Goal: Task Accomplishment & Management: Complete application form

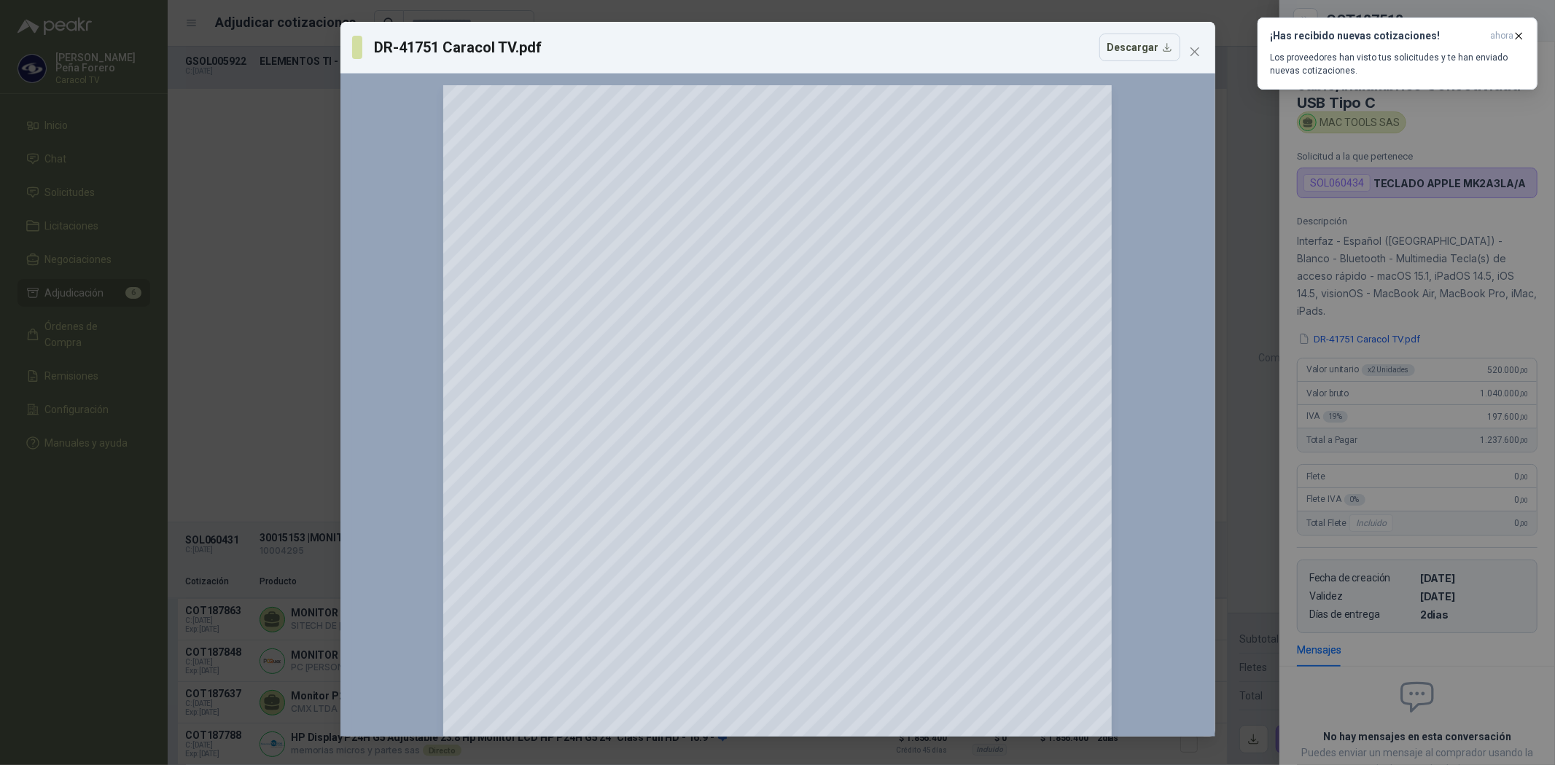
scroll to position [104, 0]
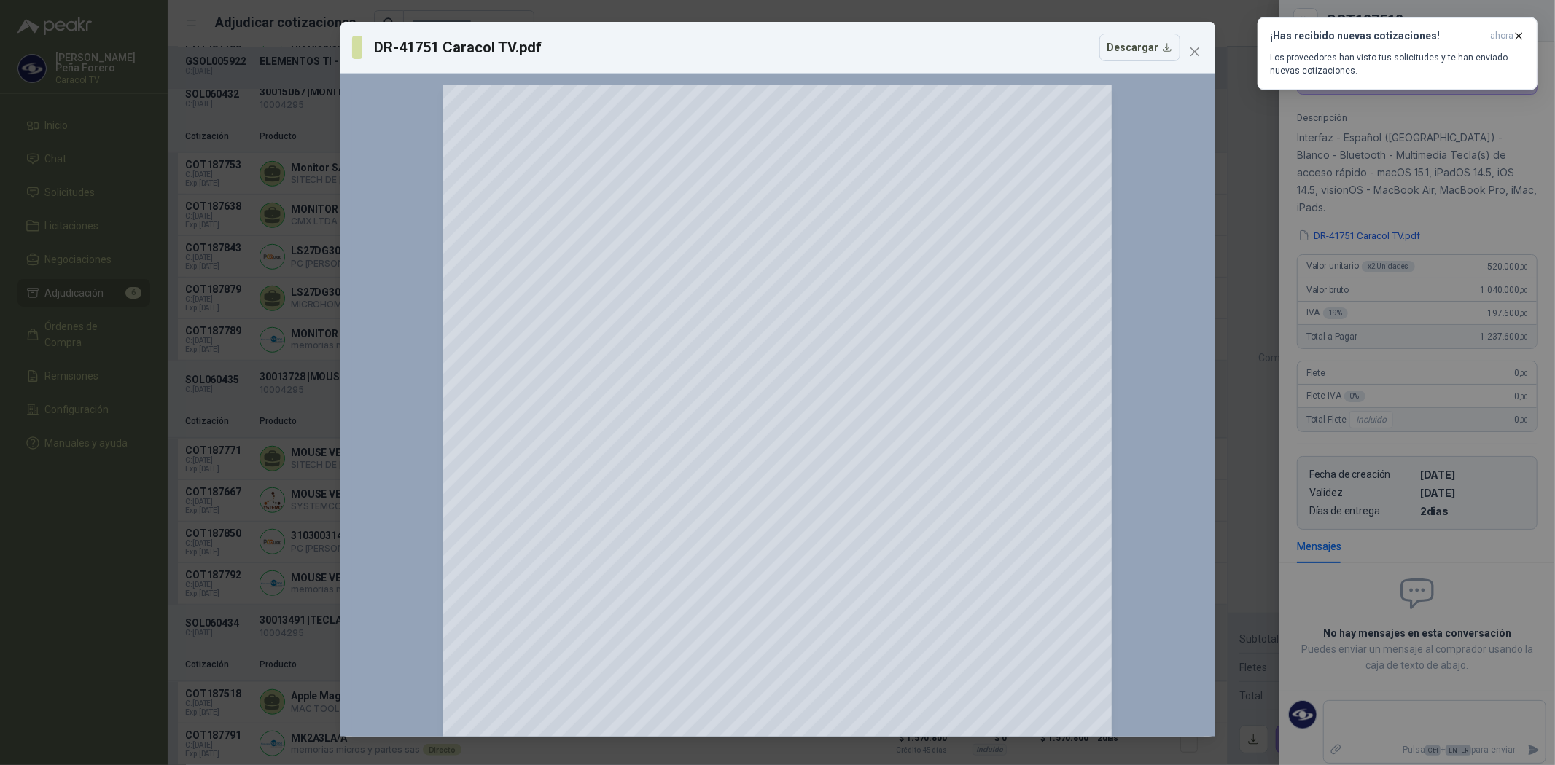
click at [1198, 52] on icon "close" at bounding box center [1195, 52] width 12 height 12
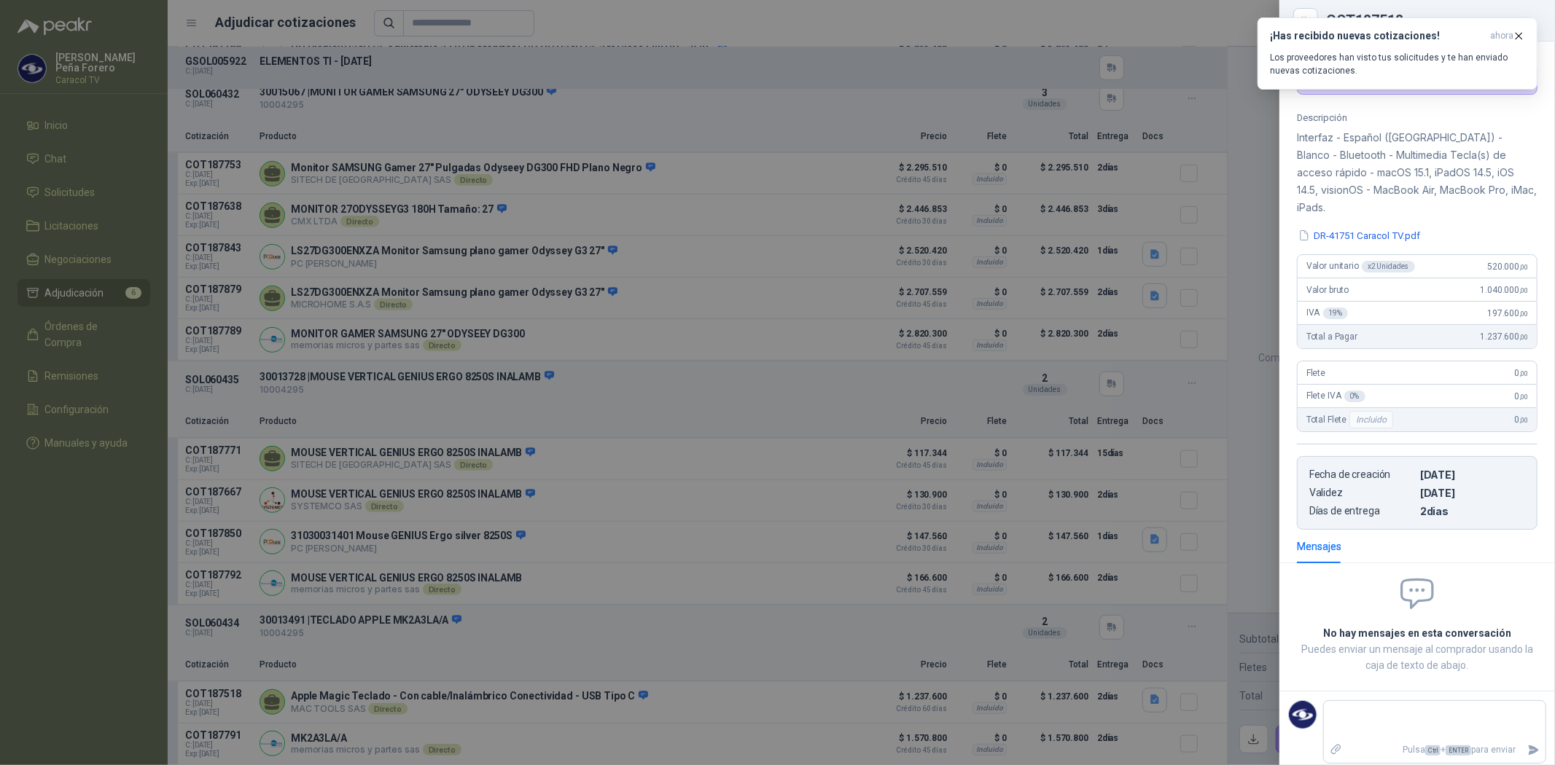
click at [68, 611] on div at bounding box center [777, 382] width 1555 height 765
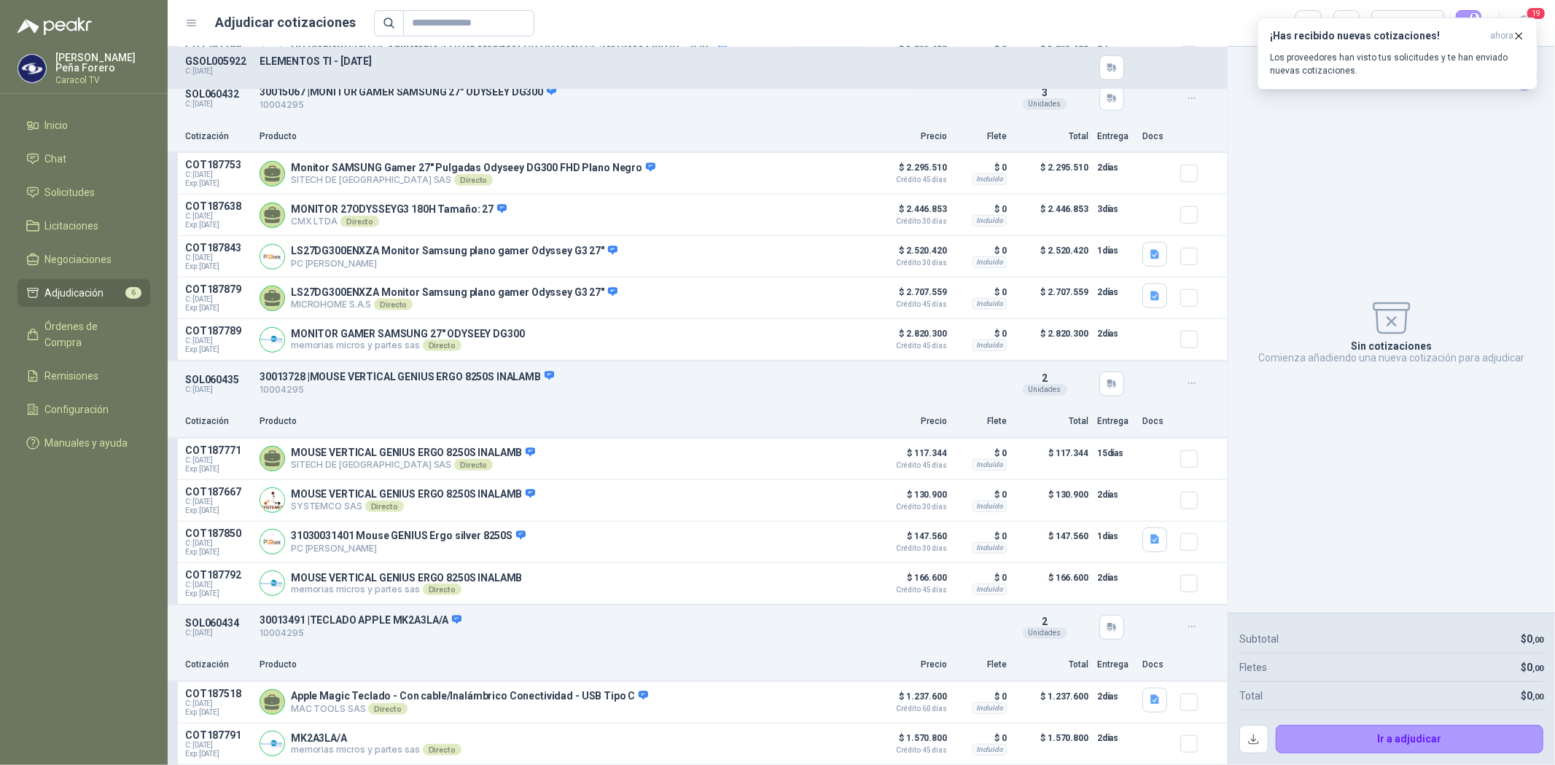
scroll to position [695, 0]
click at [83, 185] on span "Solicitudes" at bounding box center [70, 192] width 50 height 16
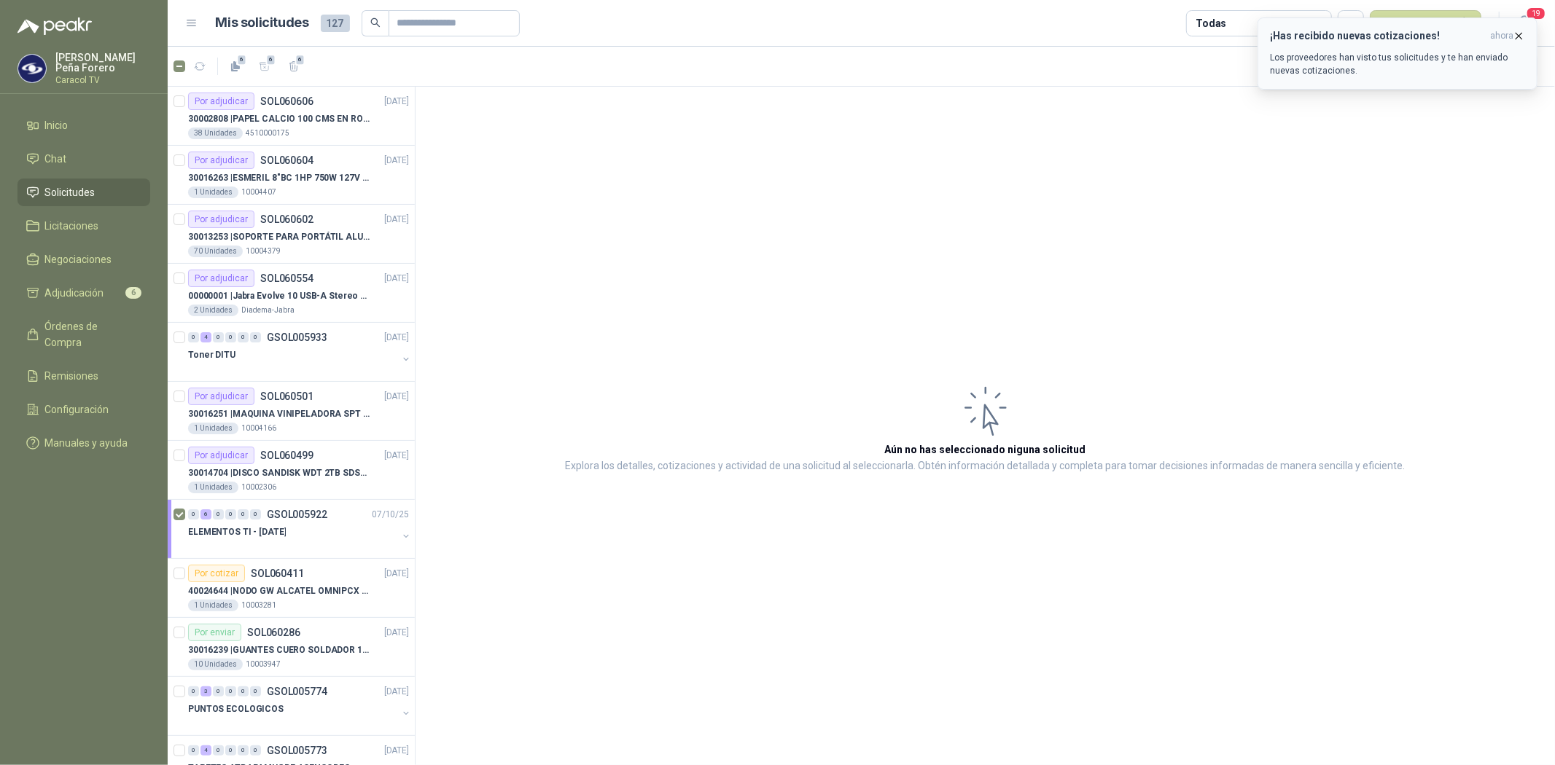
click at [1520, 34] on icon "button" at bounding box center [1518, 36] width 12 height 12
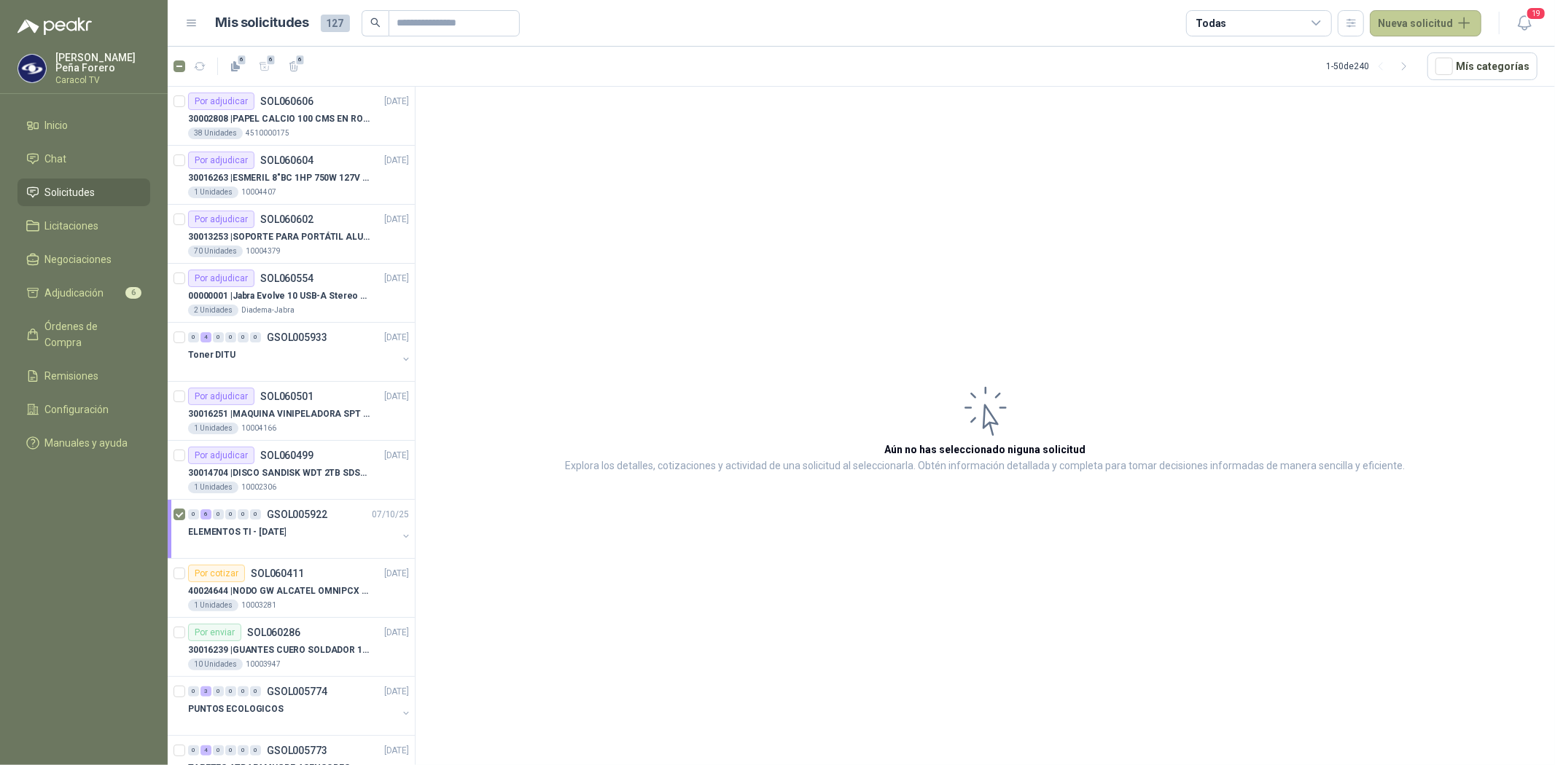
click at [1408, 23] on button "Nueva solicitud" at bounding box center [1426, 23] width 112 height 26
click at [1431, 53] on link "Solicitud" at bounding box center [1443, 58] width 124 height 26
click at [1467, 19] on button "Nueva solicitud" at bounding box center [1426, 23] width 112 height 26
click at [1426, 80] on link "Solicitud grupal" at bounding box center [1443, 84] width 124 height 26
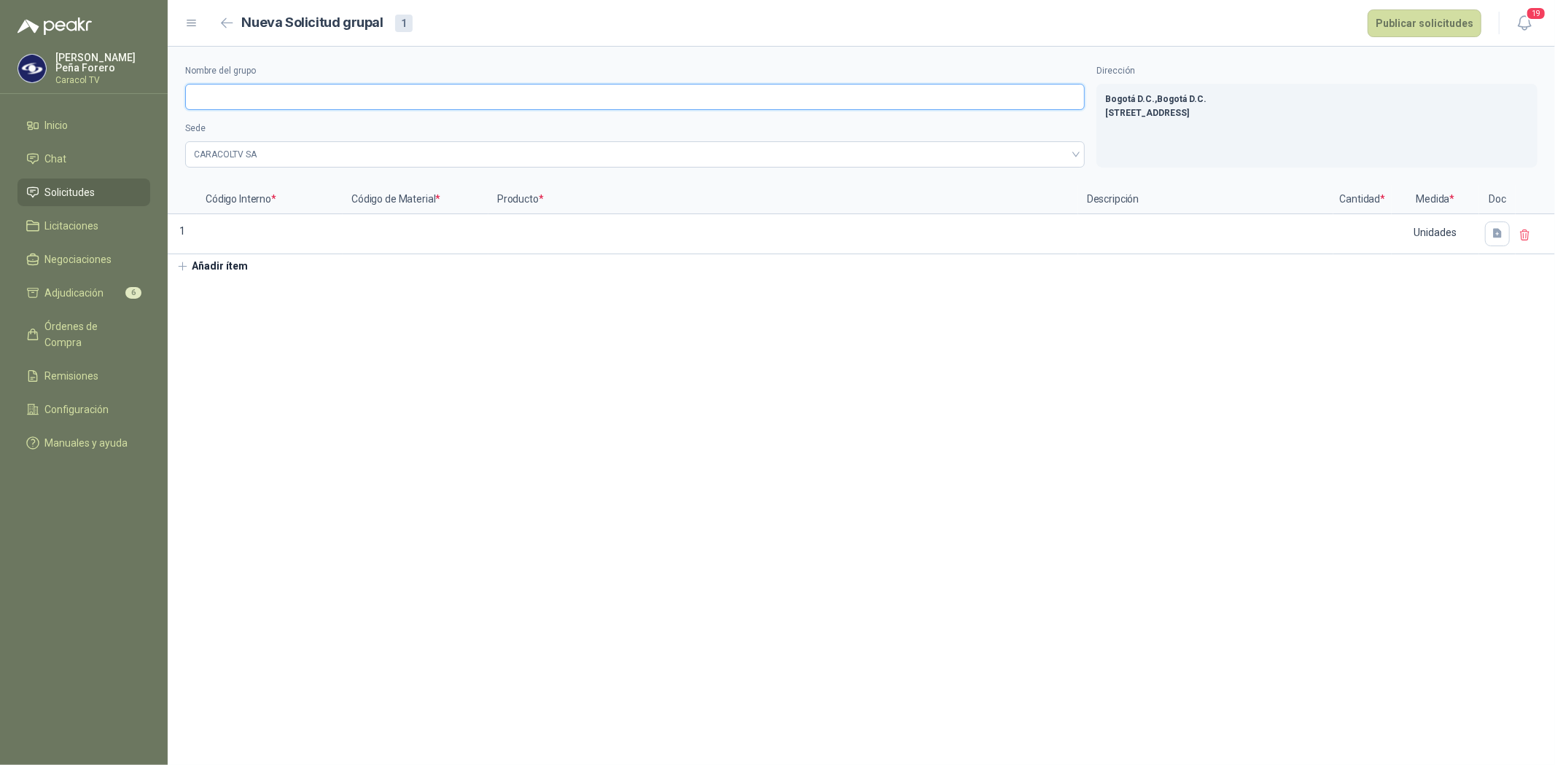
click at [340, 101] on input "Nombre del grupo" at bounding box center [634, 97] width 899 height 26
type input "**********"
click at [230, 227] on input at bounding box center [269, 230] width 143 height 28
click at [389, 230] on input at bounding box center [415, 230] width 143 height 28
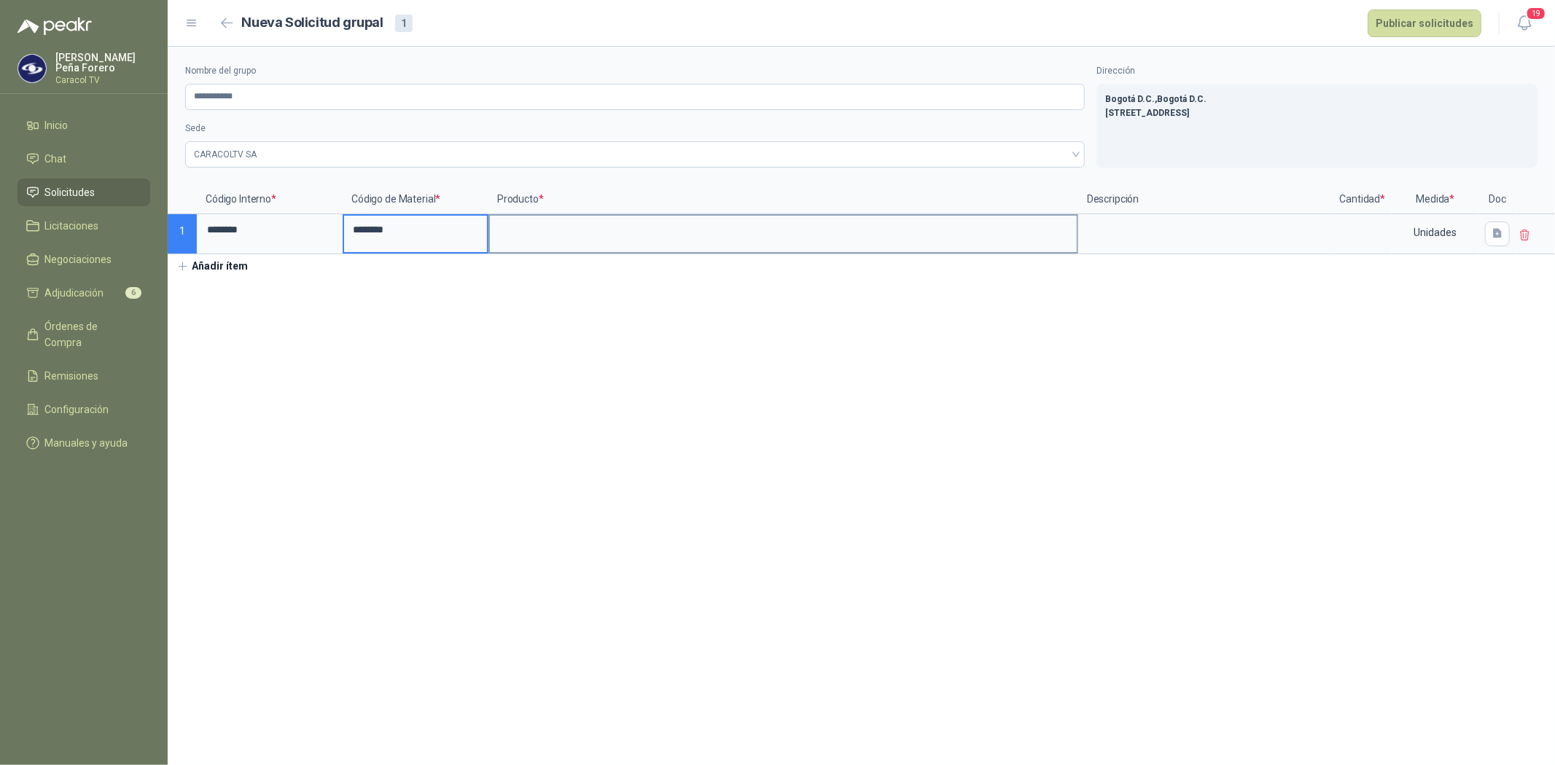
click at [560, 225] on input at bounding box center [783, 230] width 587 height 28
click at [1367, 229] on input at bounding box center [1362, 230] width 55 height 28
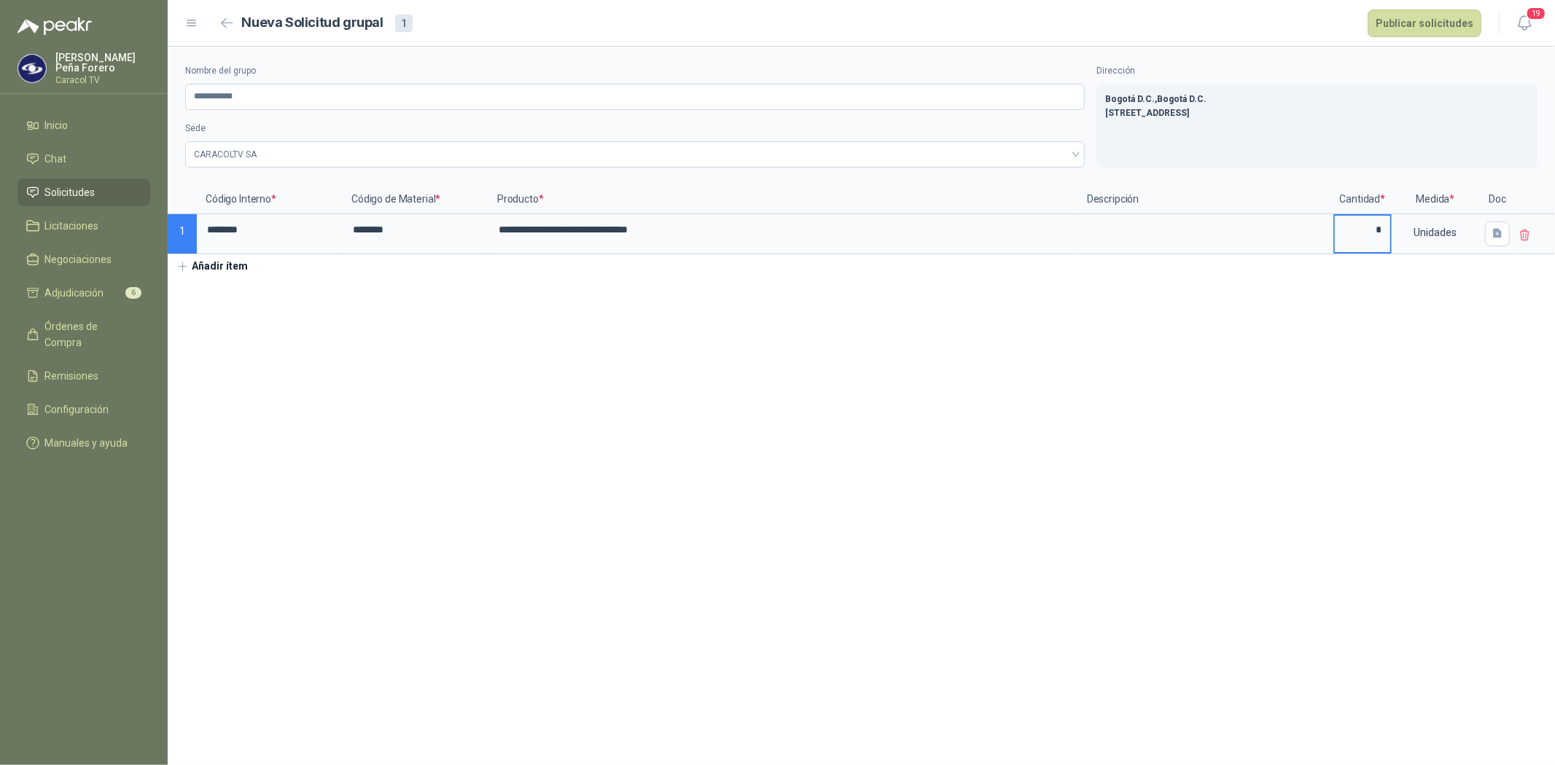
type input "*"
click at [198, 265] on button "Añadir ítem" at bounding box center [213, 266] width 90 height 25
drag, startPoint x: 264, startPoint y: 222, endPoint x: 188, endPoint y: 221, distance: 75.8
click at [190, 221] on div "**********" at bounding box center [861, 239] width 1387 height 109
click at [234, 271] on input at bounding box center [269, 270] width 143 height 28
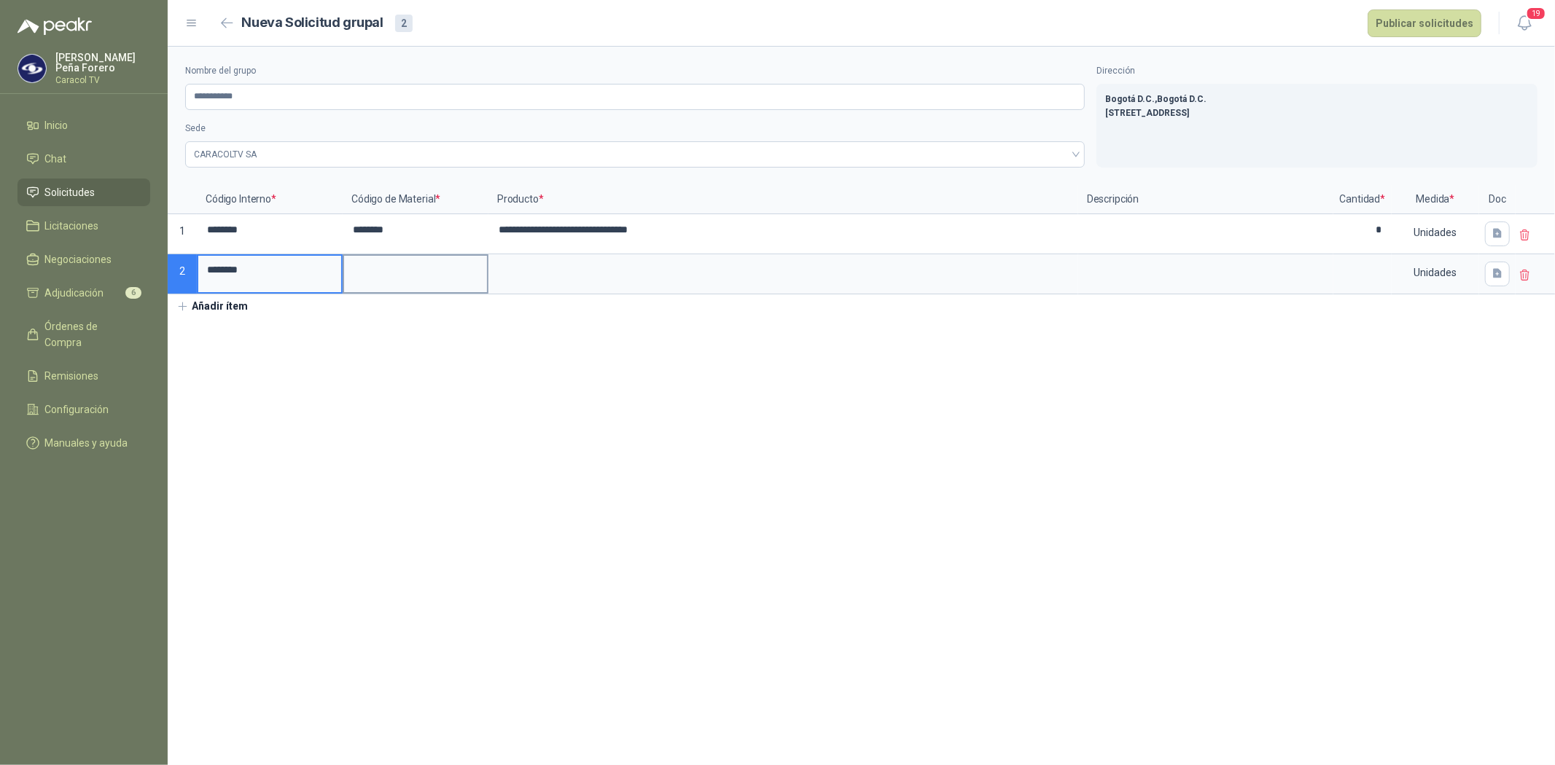
click at [411, 271] on input at bounding box center [415, 270] width 143 height 28
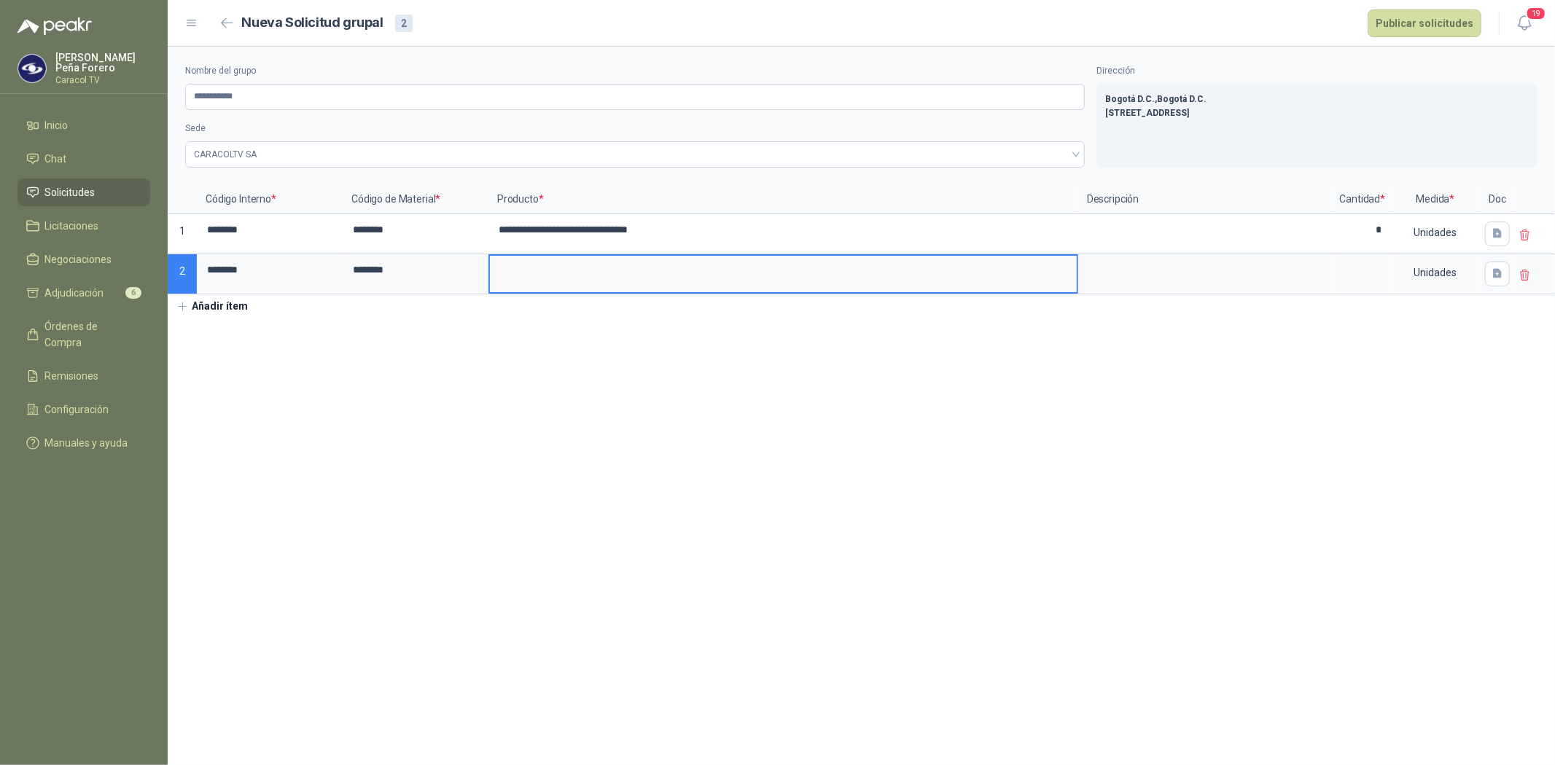
click at [560, 278] on input at bounding box center [783, 270] width 587 height 28
click at [1170, 282] on textarea at bounding box center [1205, 273] width 252 height 34
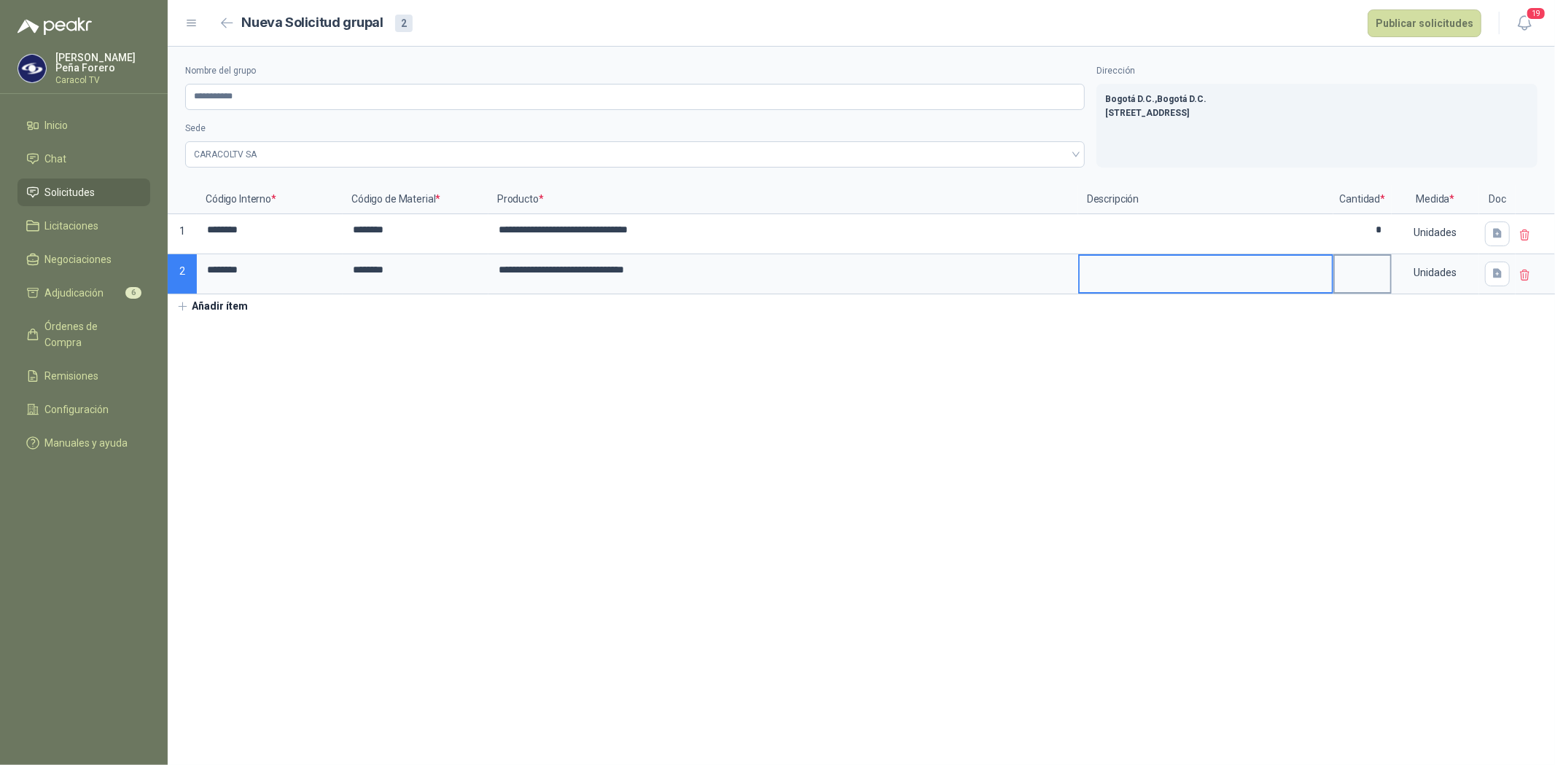
click at [1362, 275] on input at bounding box center [1362, 270] width 55 height 28
type input "*"
click at [203, 300] on button "Añadir ítem" at bounding box center [213, 306] width 90 height 25
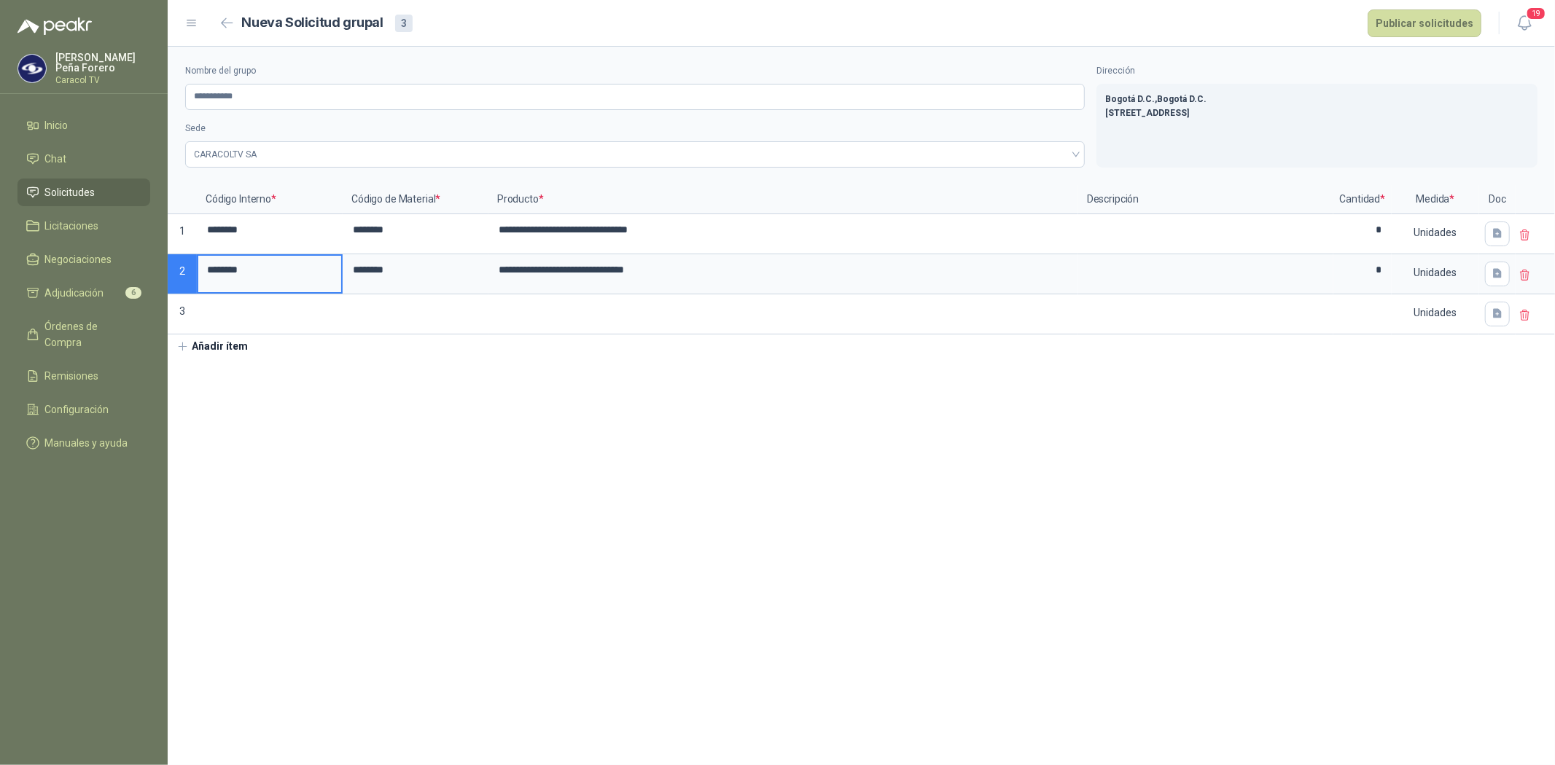
drag, startPoint x: 256, startPoint y: 266, endPoint x: 182, endPoint y: 259, distance: 73.9
click at [182, 259] on div "**********" at bounding box center [861, 259] width 1387 height 149
click at [235, 311] on input at bounding box center [269, 310] width 143 height 28
click at [372, 313] on input at bounding box center [415, 310] width 143 height 28
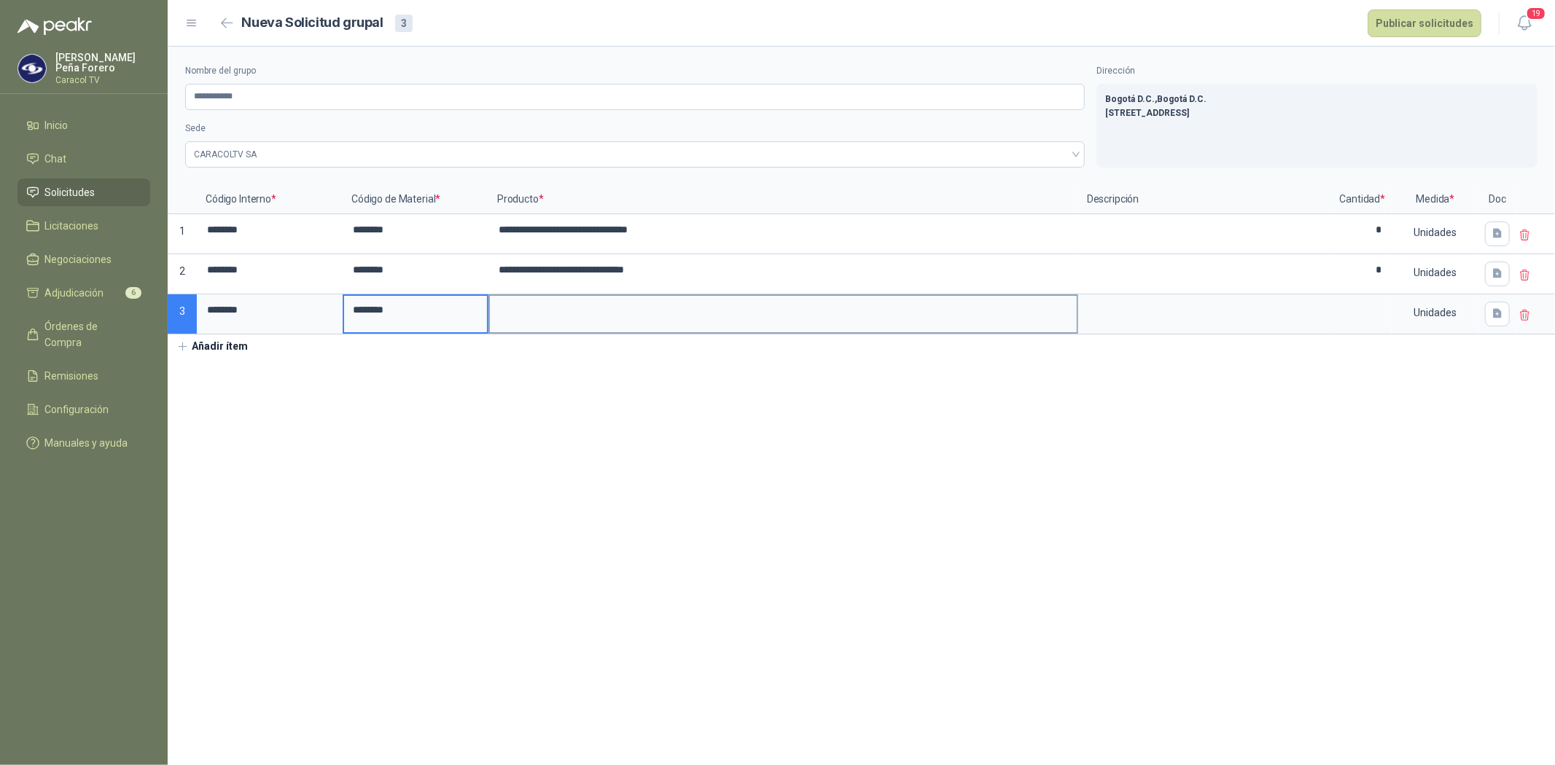
click at [545, 311] on input at bounding box center [783, 310] width 587 height 28
click at [1363, 315] on input at bounding box center [1362, 310] width 55 height 28
type input "**"
click at [204, 339] on button "Añadir ítem" at bounding box center [213, 347] width 90 height 25
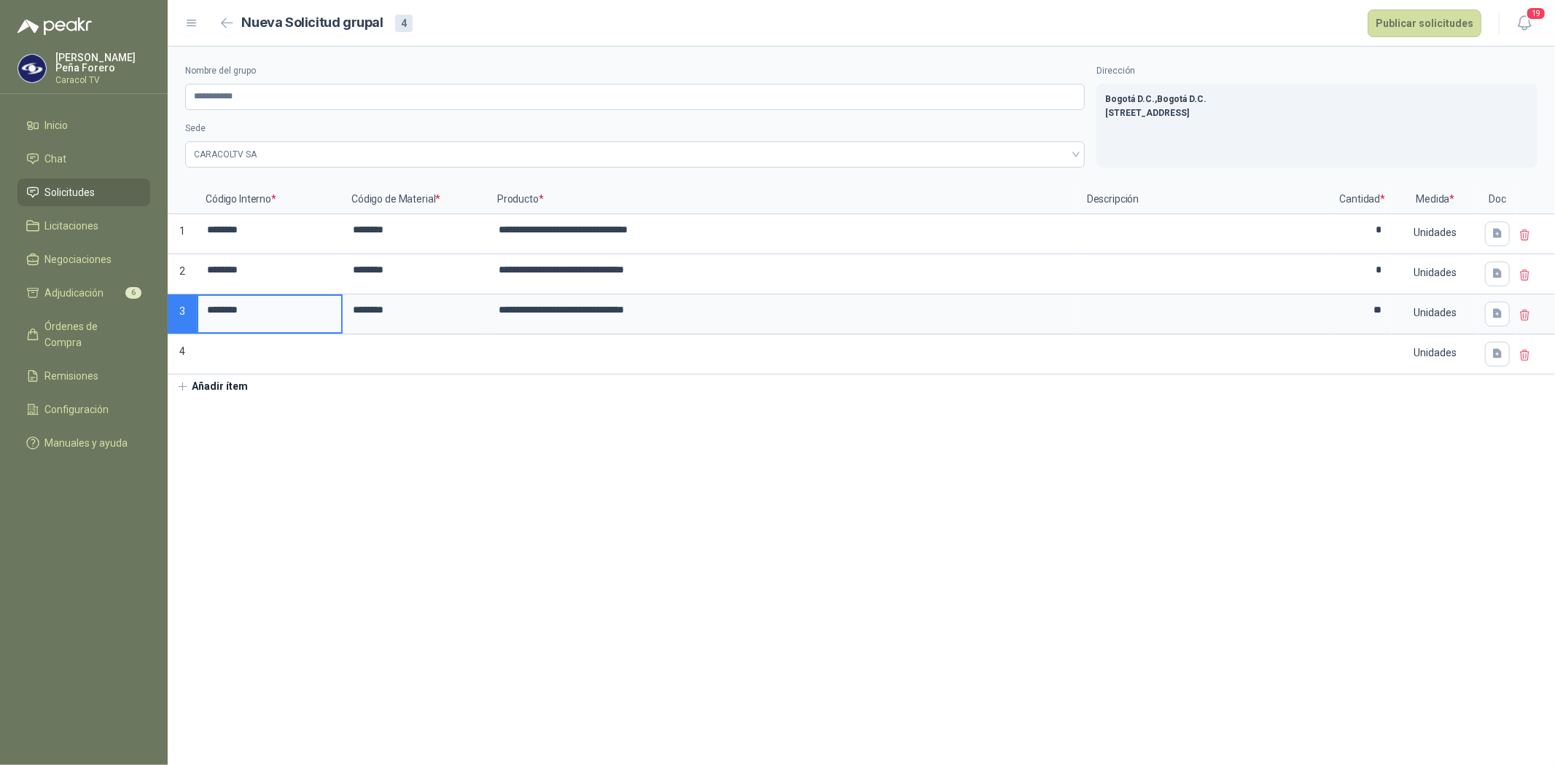
drag, startPoint x: 265, startPoint y: 313, endPoint x: 179, endPoint y: 301, distance: 86.9
click at [179, 301] on div "**********" at bounding box center [861, 280] width 1387 height 190
click at [230, 343] on input at bounding box center [269, 350] width 143 height 28
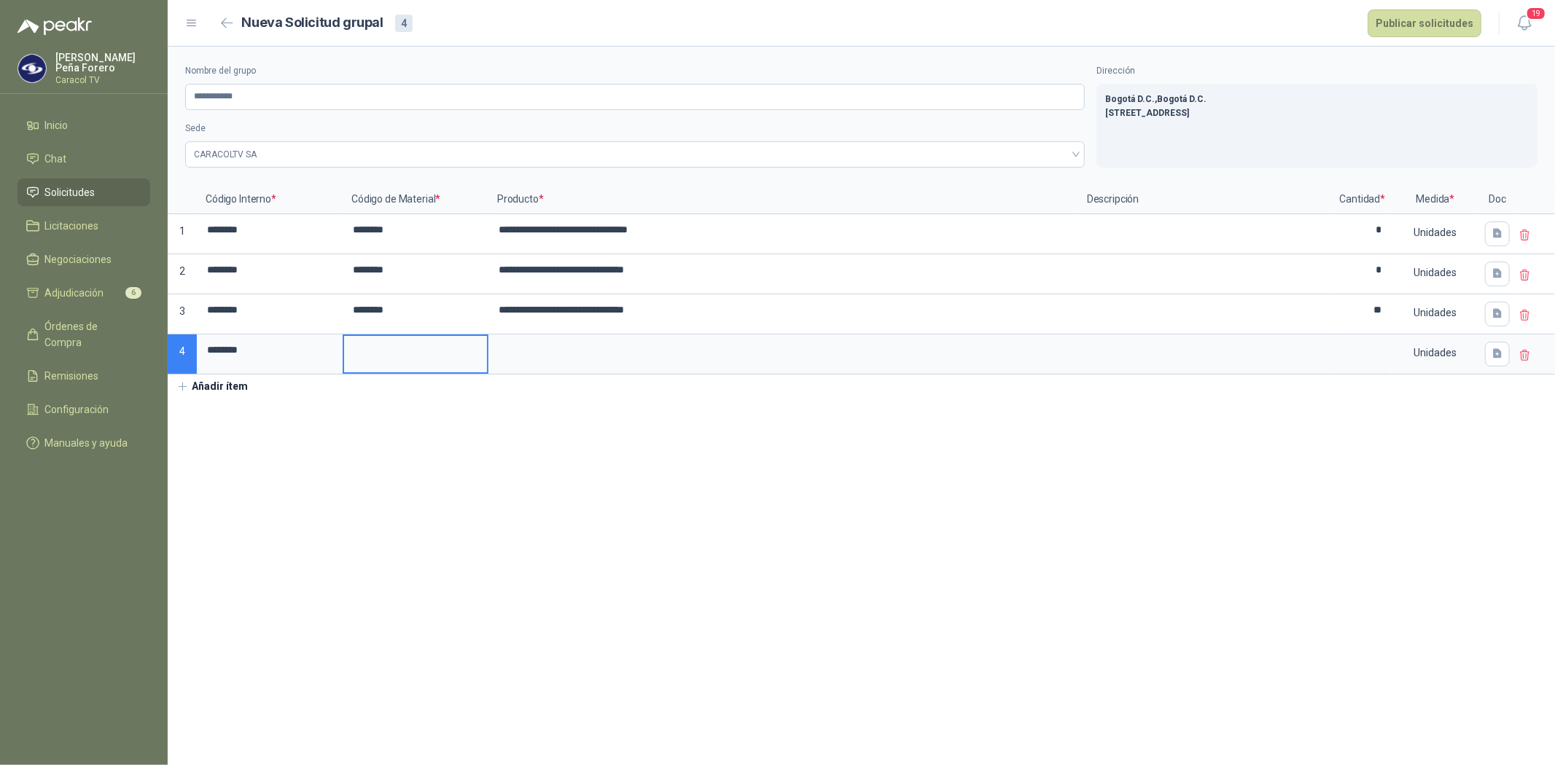
click at [359, 353] on input at bounding box center [415, 350] width 143 height 28
click at [578, 348] on input at bounding box center [783, 350] width 587 height 28
click at [1358, 352] on input at bounding box center [1362, 350] width 55 height 28
type input "*"
click at [222, 386] on button "Añadir ítem" at bounding box center [213, 387] width 90 height 25
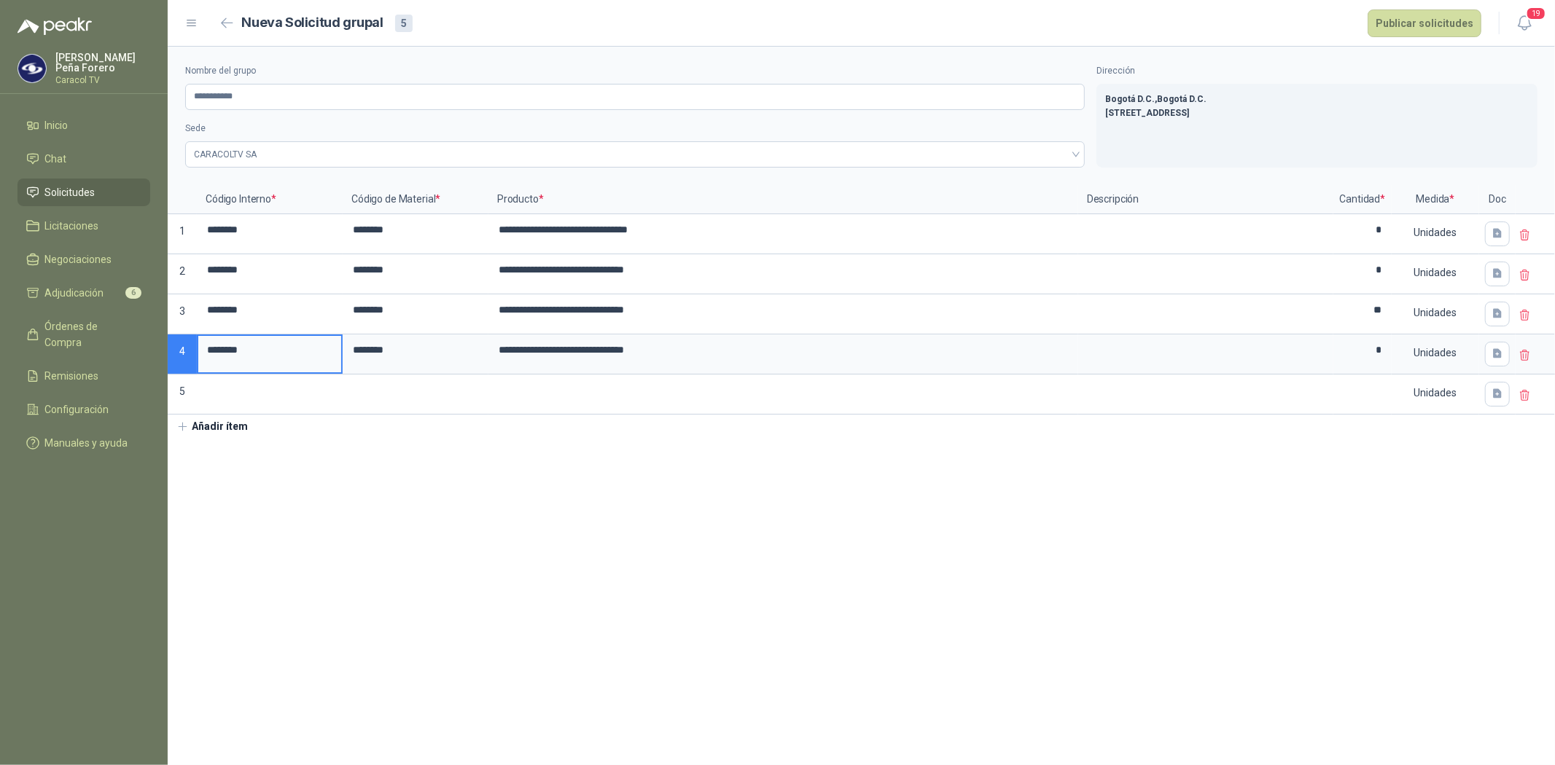
drag, startPoint x: 230, startPoint y: 348, endPoint x: 175, endPoint y: 346, distance: 54.7
click at [175, 346] on div "**********" at bounding box center [861, 300] width 1387 height 230
click at [285, 407] on label at bounding box center [269, 394] width 143 height 36
click at [285, 405] on input at bounding box center [269, 390] width 143 height 28
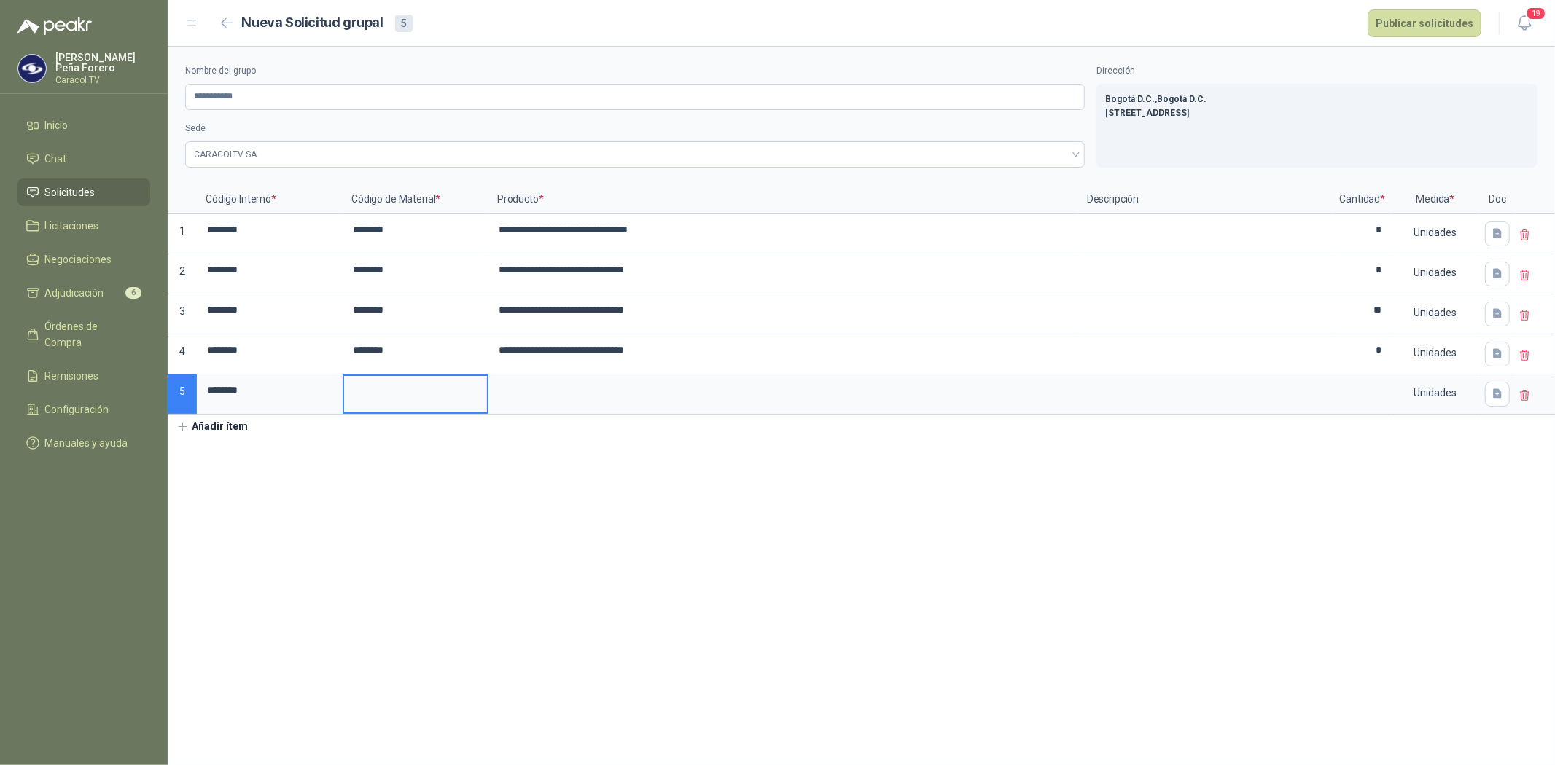
click at [397, 385] on input at bounding box center [415, 390] width 143 height 28
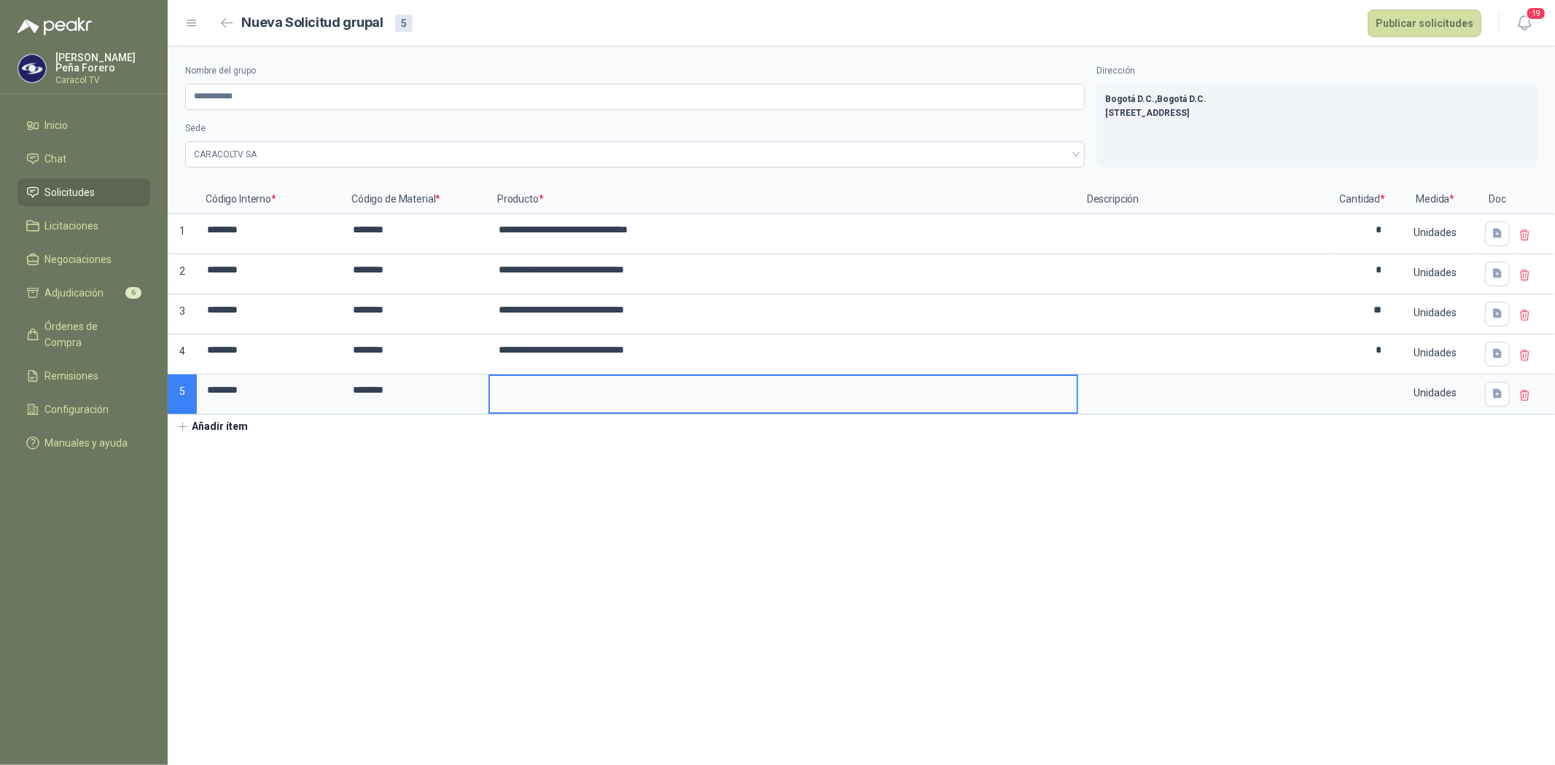
click at [518, 391] on input at bounding box center [783, 390] width 587 height 28
click at [1373, 394] on input at bounding box center [1362, 390] width 55 height 28
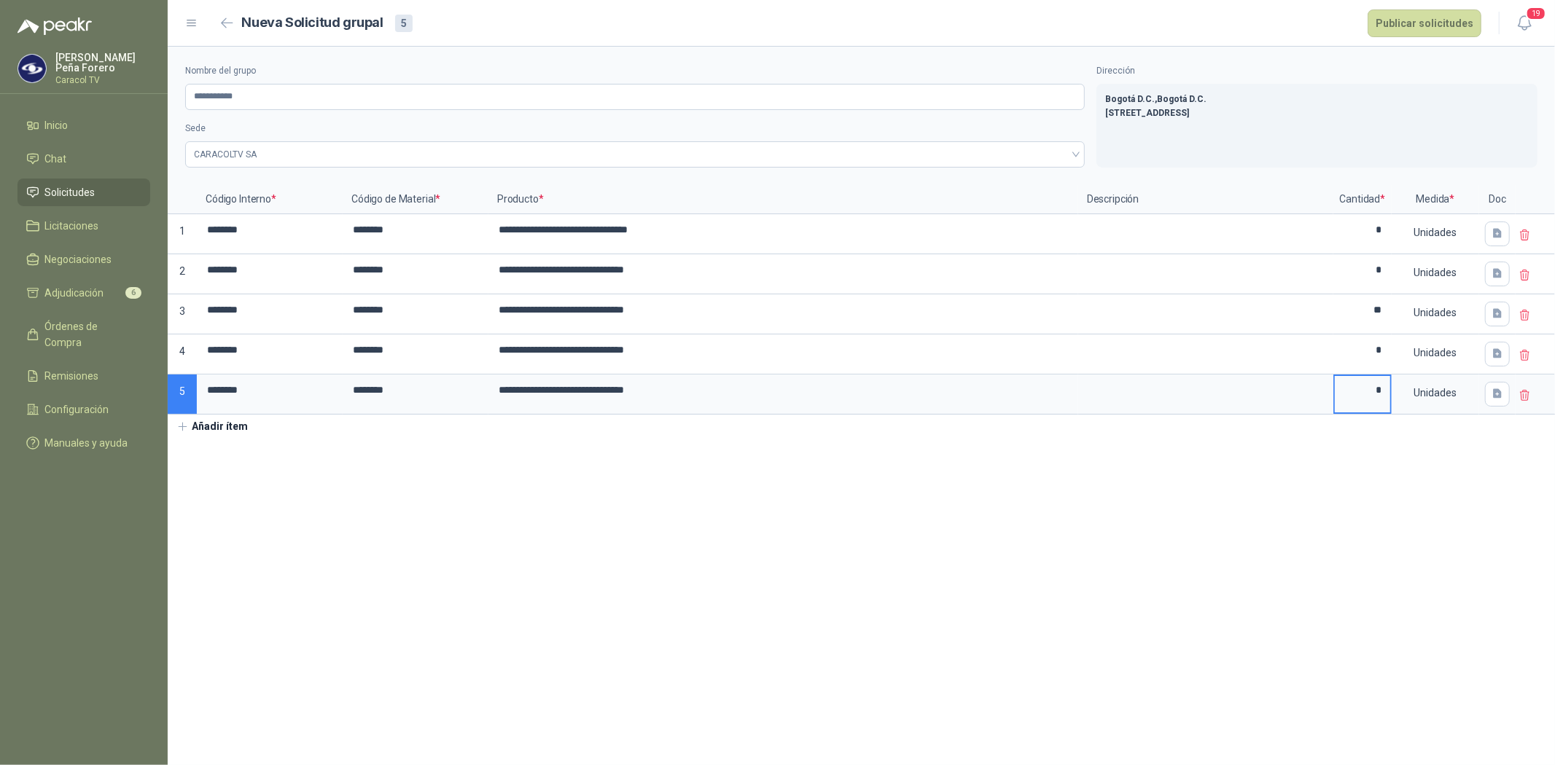
type input "*"
click at [211, 424] on button "Añadir ítem" at bounding box center [213, 427] width 90 height 25
drag, startPoint x: 276, startPoint y: 392, endPoint x: 206, endPoint y: 394, distance: 70.0
click at [208, 394] on input "********" at bounding box center [269, 390] width 143 height 28
click at [235, 436] on input at bounding box center [269, 430] width 143 height 28
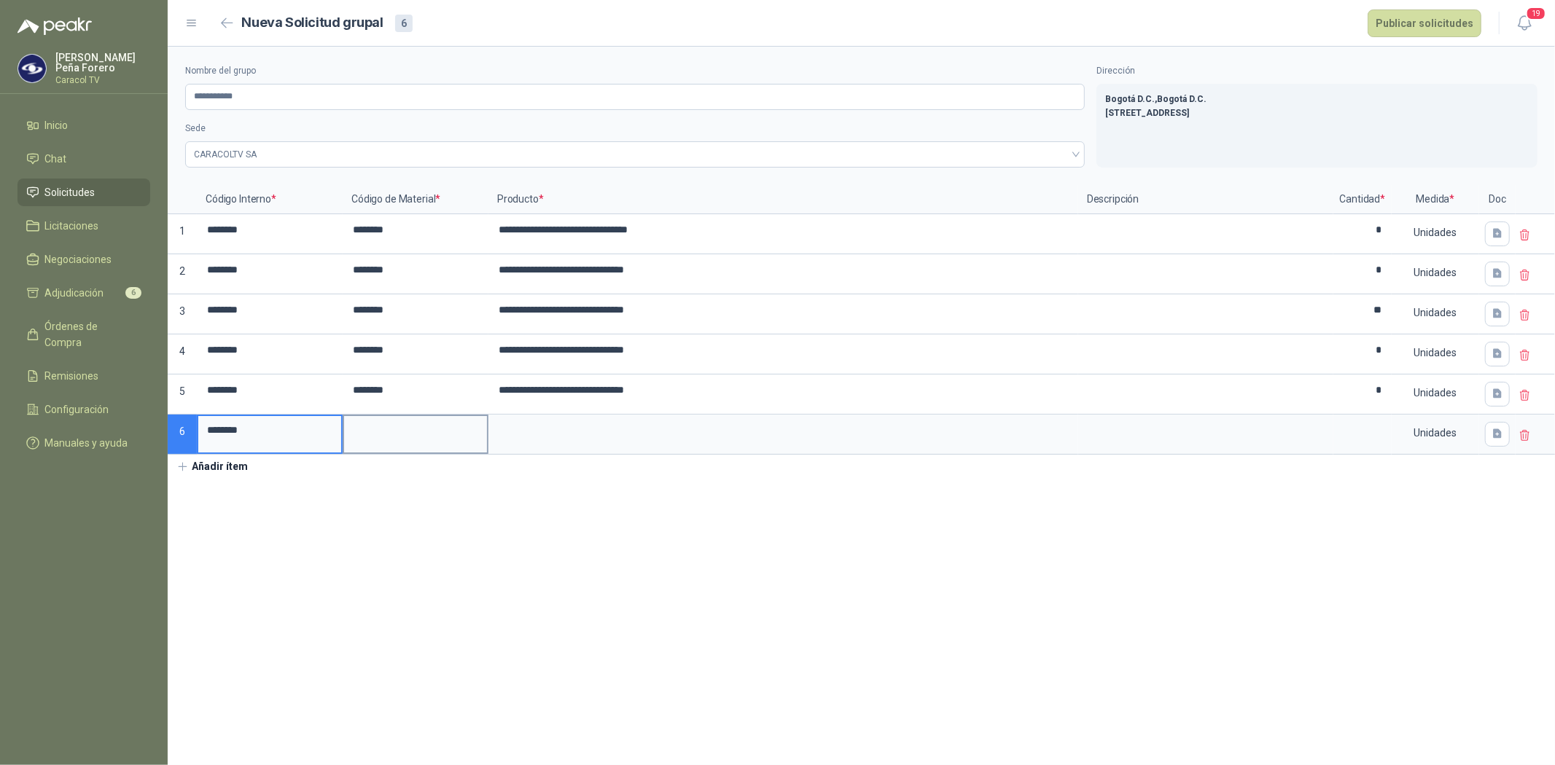
click at [362, 434] on input at bounding box center [415, 430] width 143 height 28
click at [539, 426] on input at bounding box center [783, 430] width 587 height 28
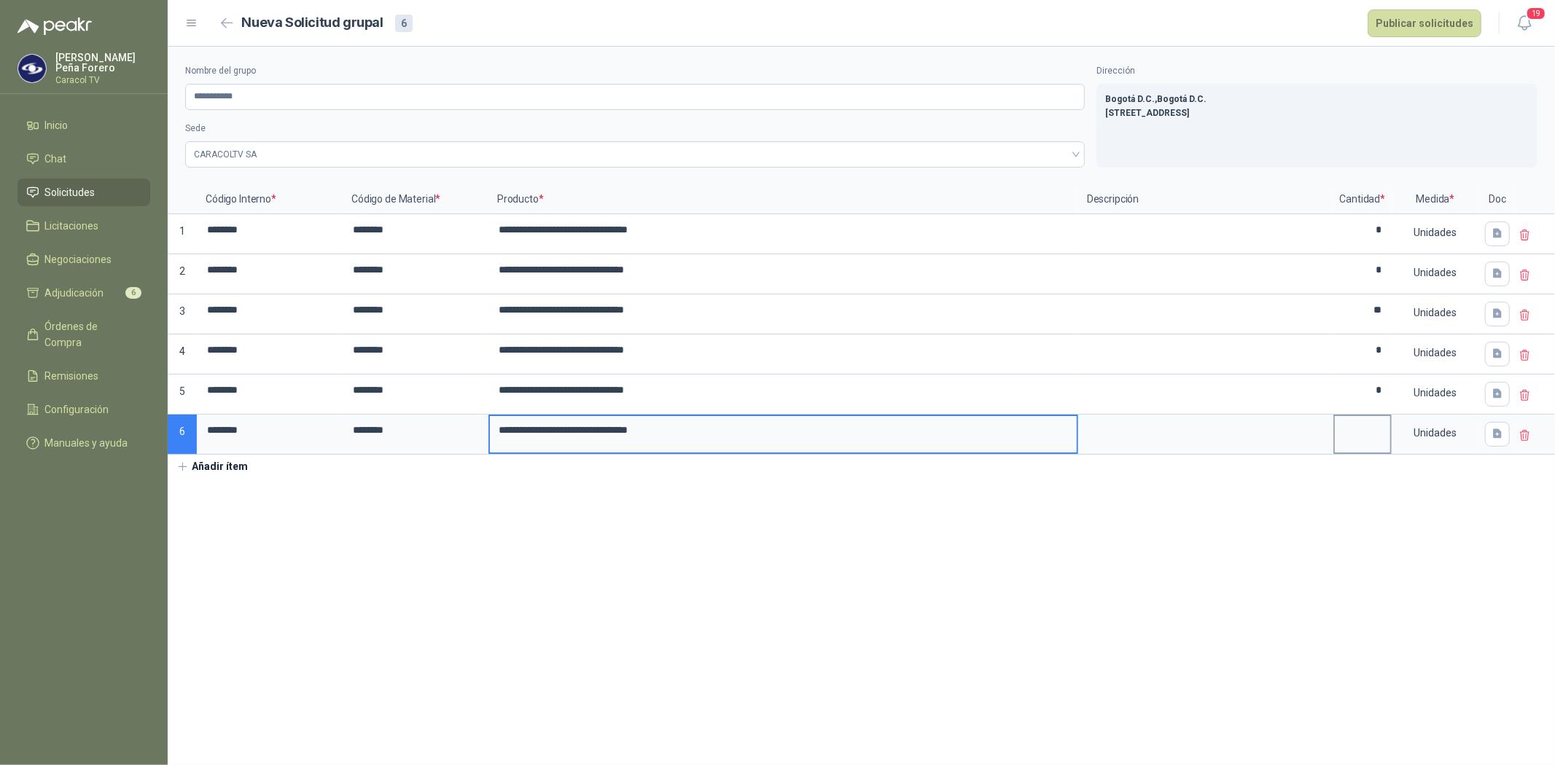
click at [1379, 431] on input at bounding box center [1362, 430] width 55 height 28
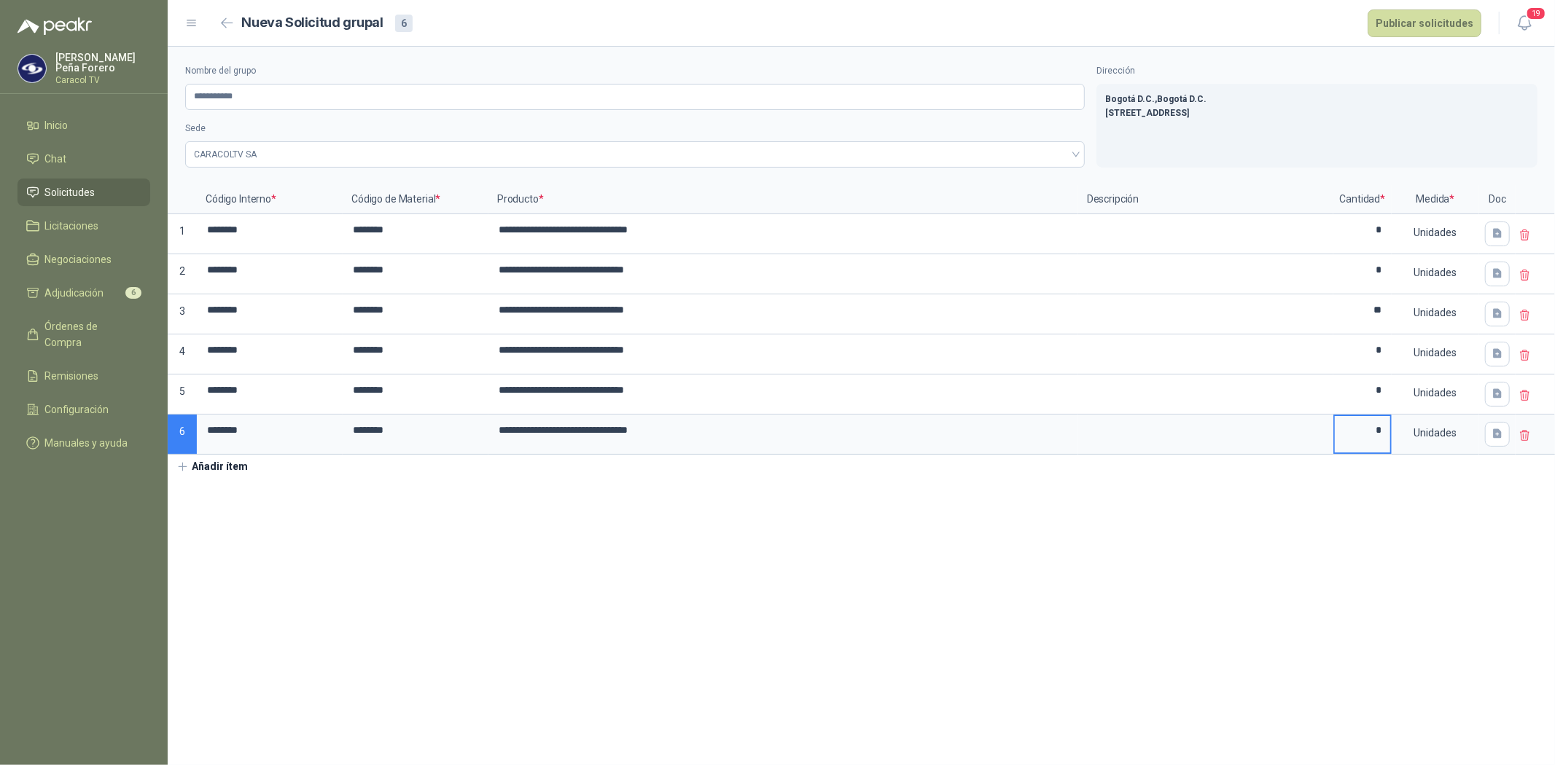
type input "*"
click at [1382, 468] on div "**********" at bounding box center [861, 263] width 1387 height 432
click at [1443, 23] on button "Publicar solicitudes" at bounding box center [1424, 23] width 114 height 28
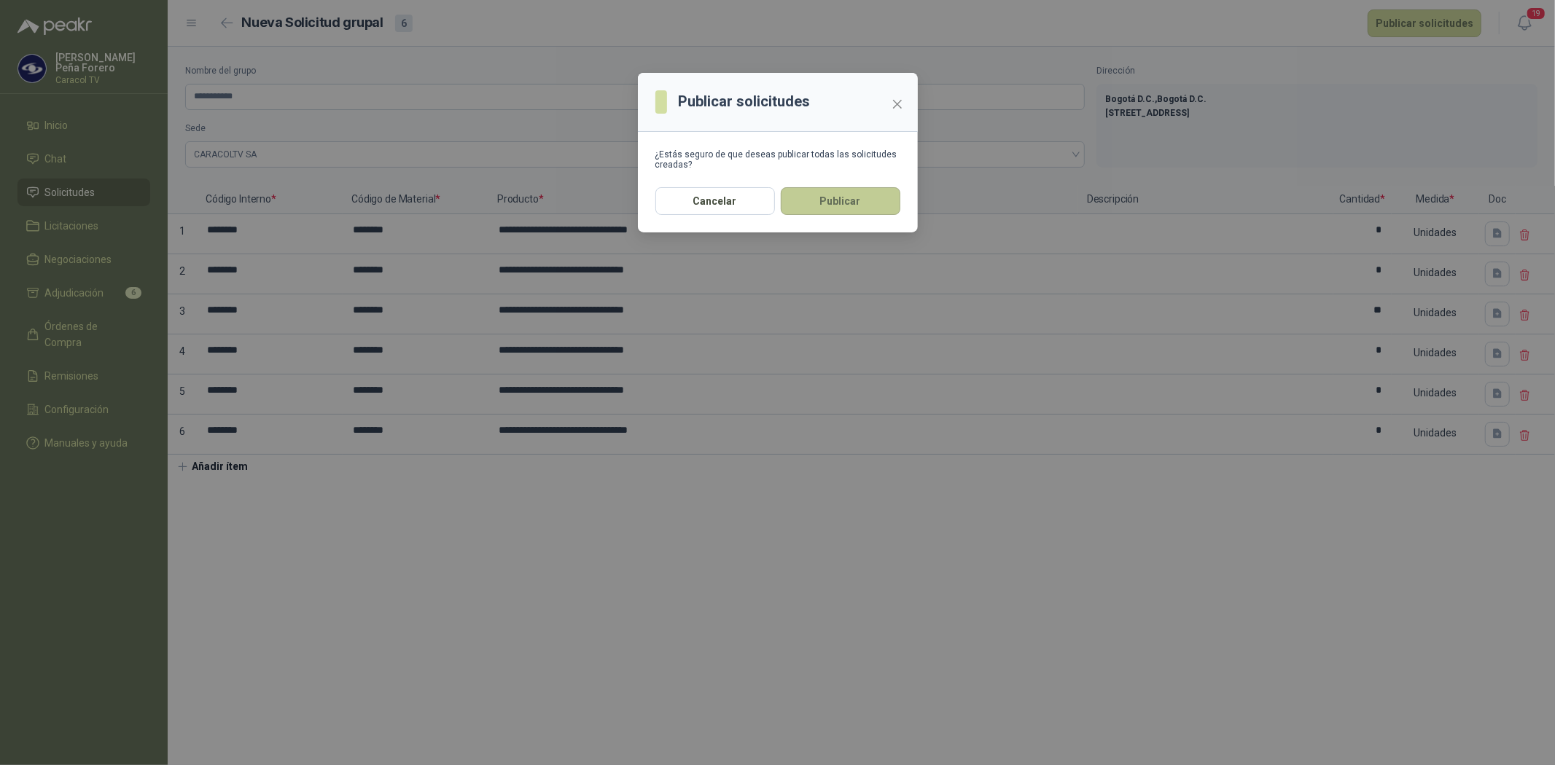
click at [837, 198] on button "Publicar" at bounding box center [841, 201] width 120 height 28
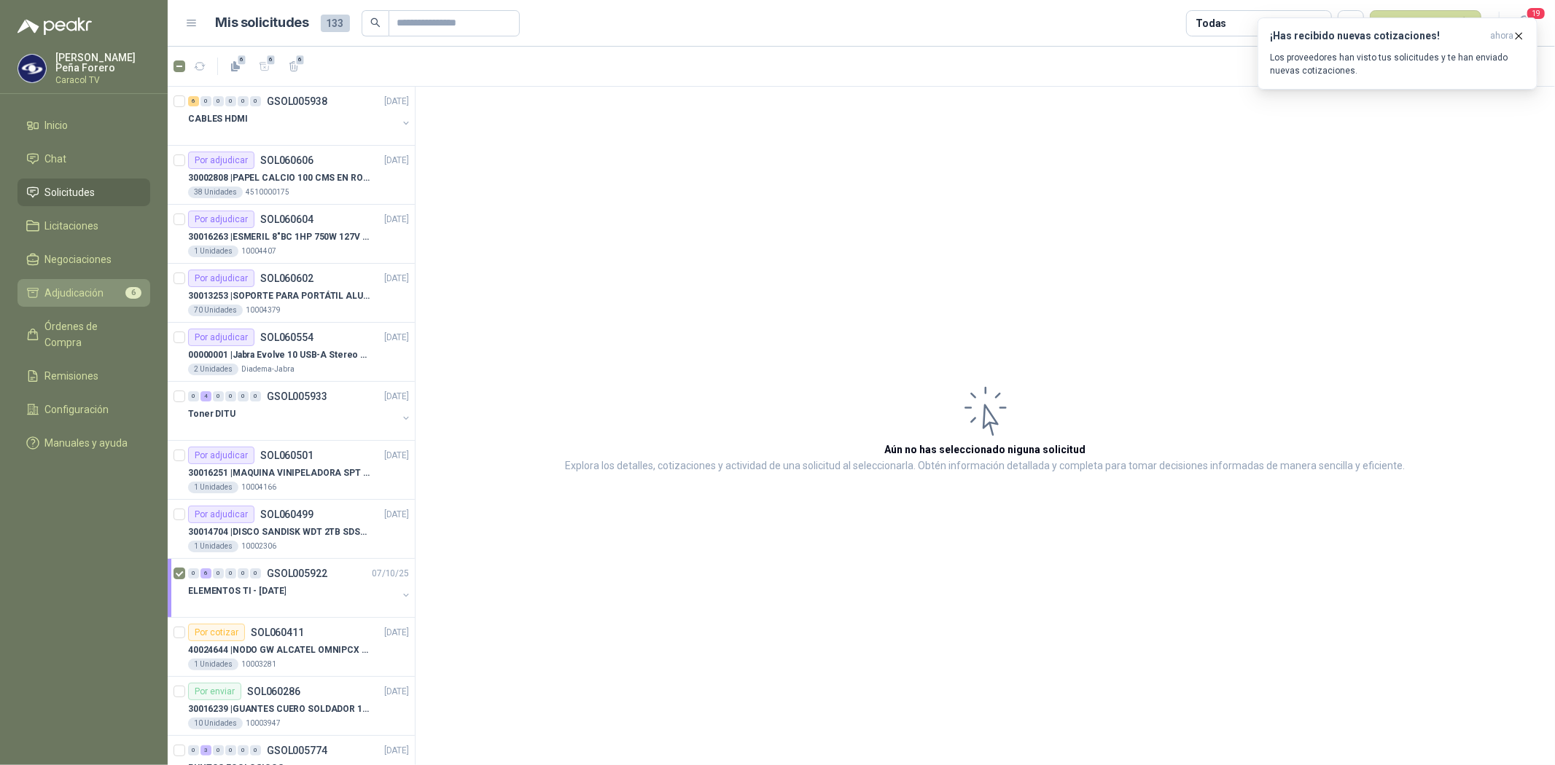
click at [79, 297] on span "Adjudicación" at bounding box center [74, 293] width 59 height 16
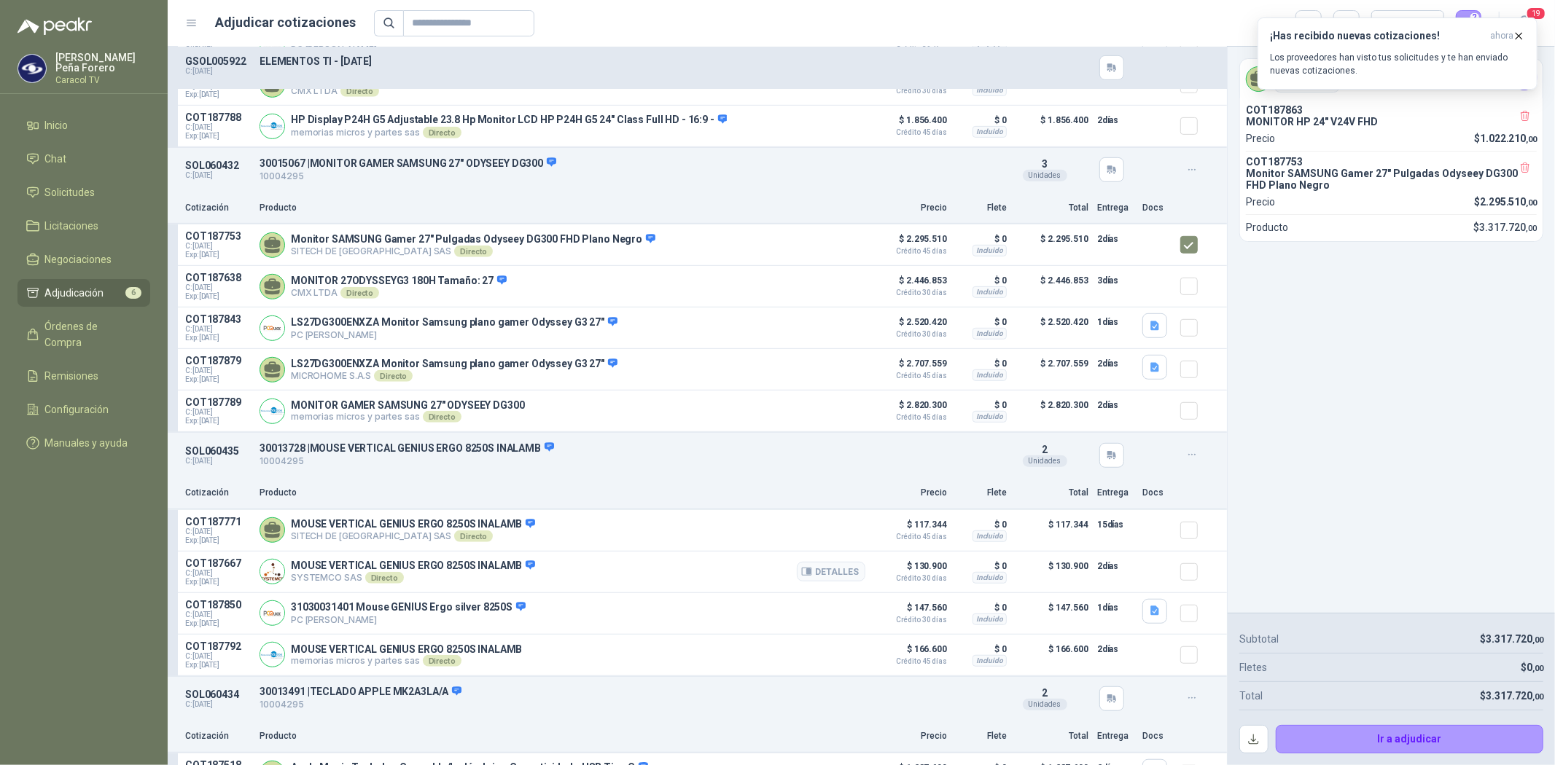
scroll to position [647, 0]
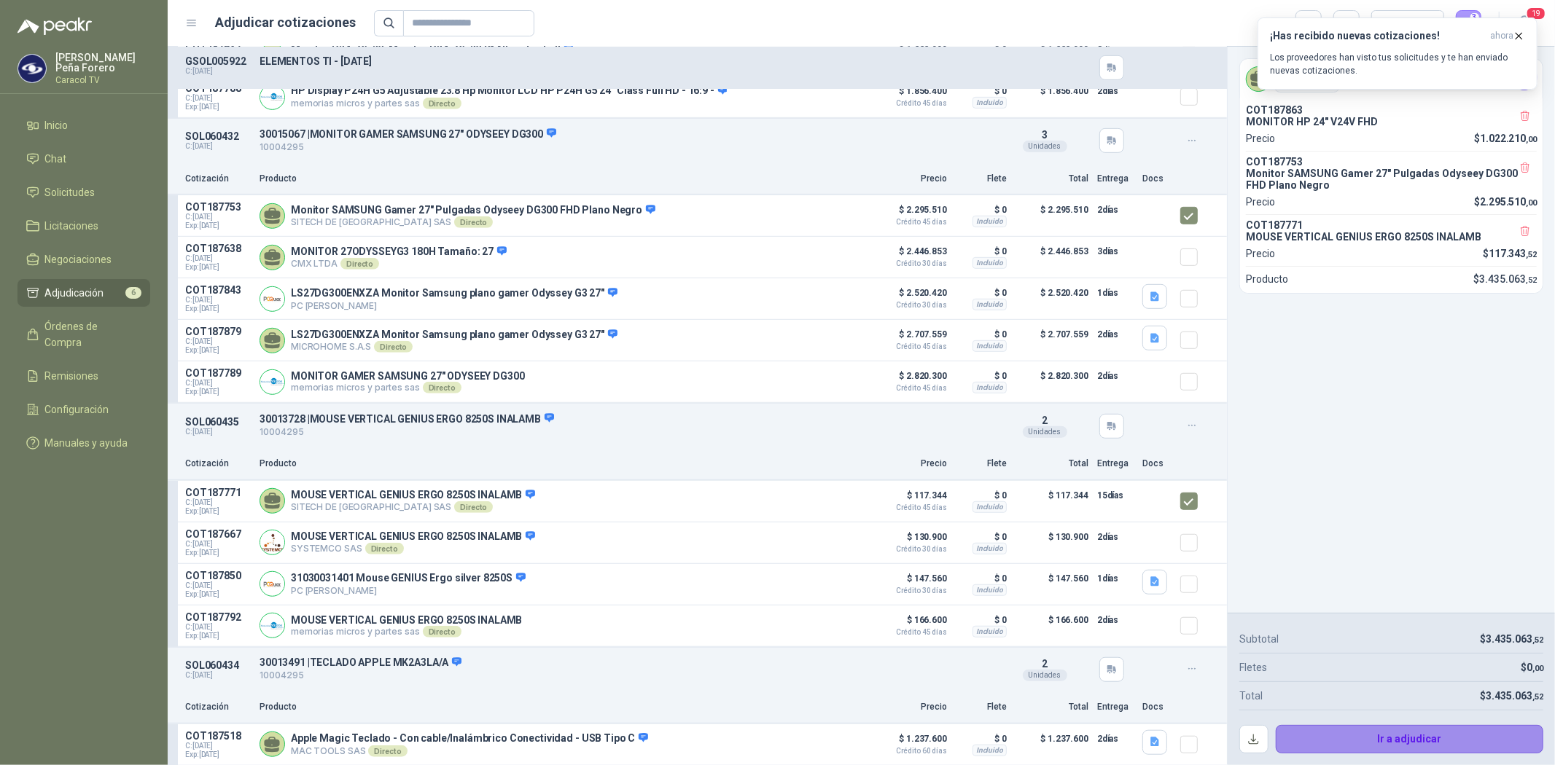
click at [1456, 732] on button "Ir a adjudicar" at bounding box center [1410, 739] width 268 height 29
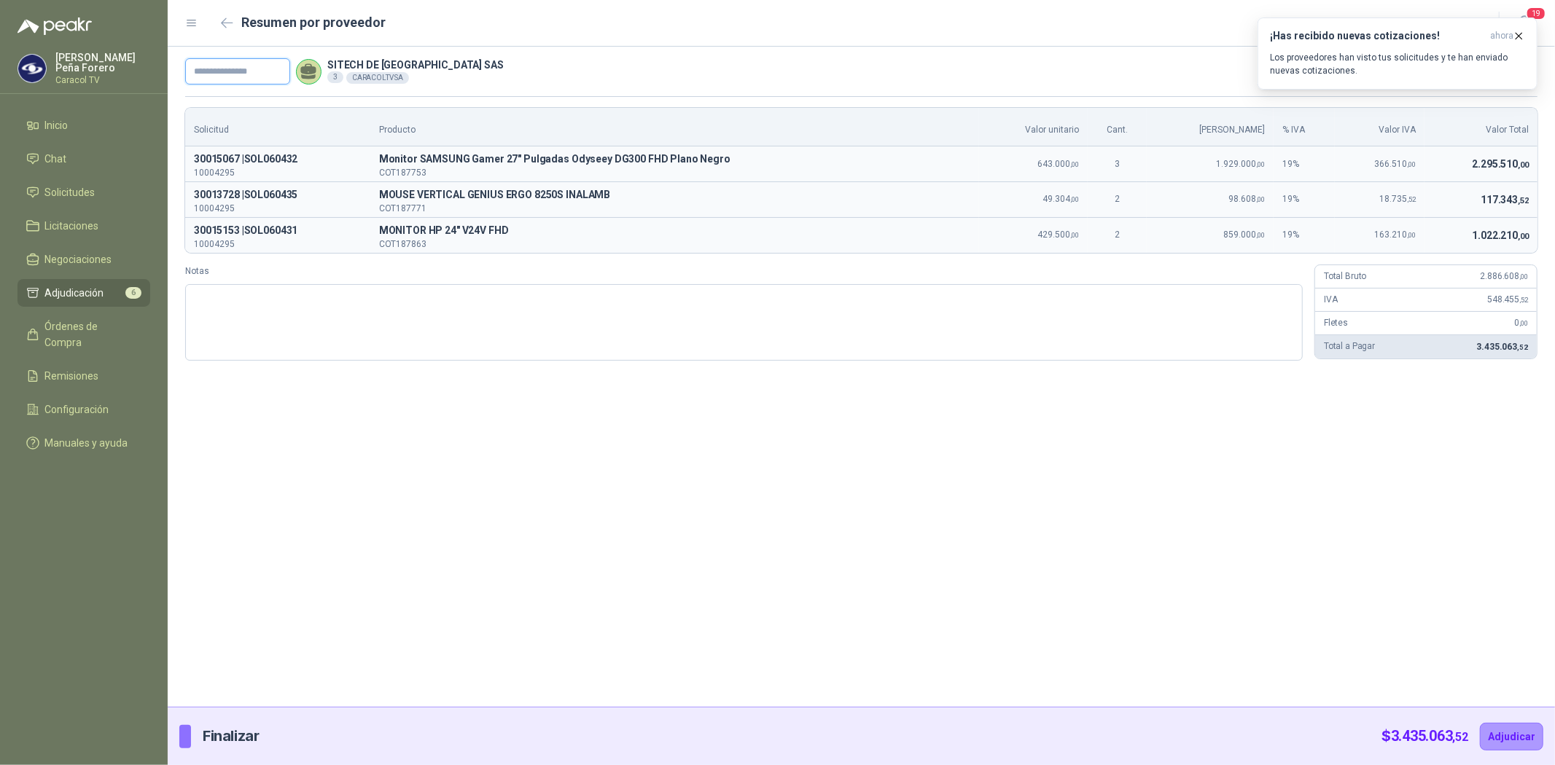
click at [214, 69] on input "text" at bounding box center [237, 71] width 105 height 26
paste input "**********"
type input "**********"
click at [1520, 733] on button "Adjudicar" at bounding box center [1511, 737] width 63 height 28
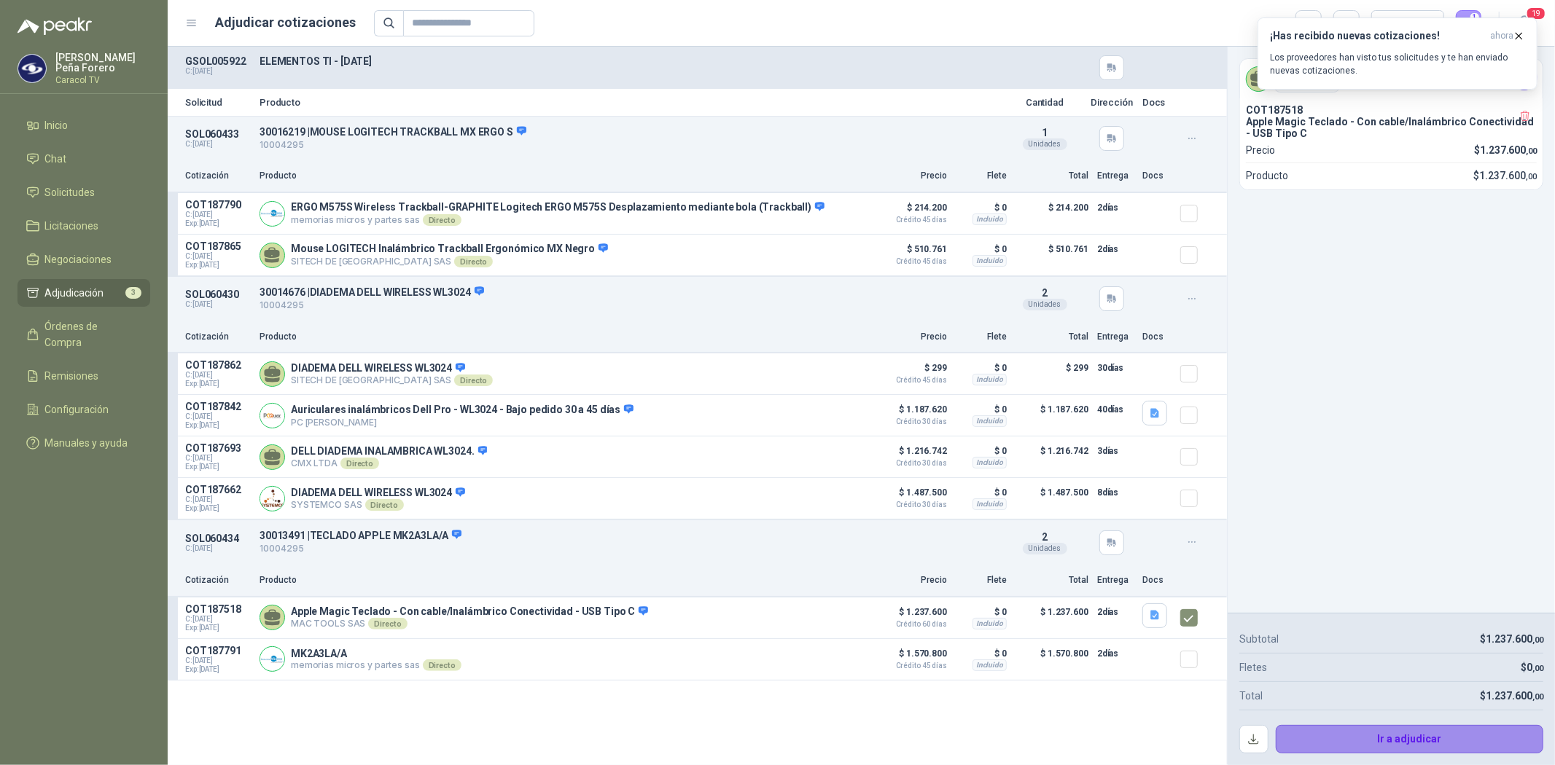
click at [1430, 741] on button "Ir a adjudicar" at bounding box center [1410, 739] width 268 height 29
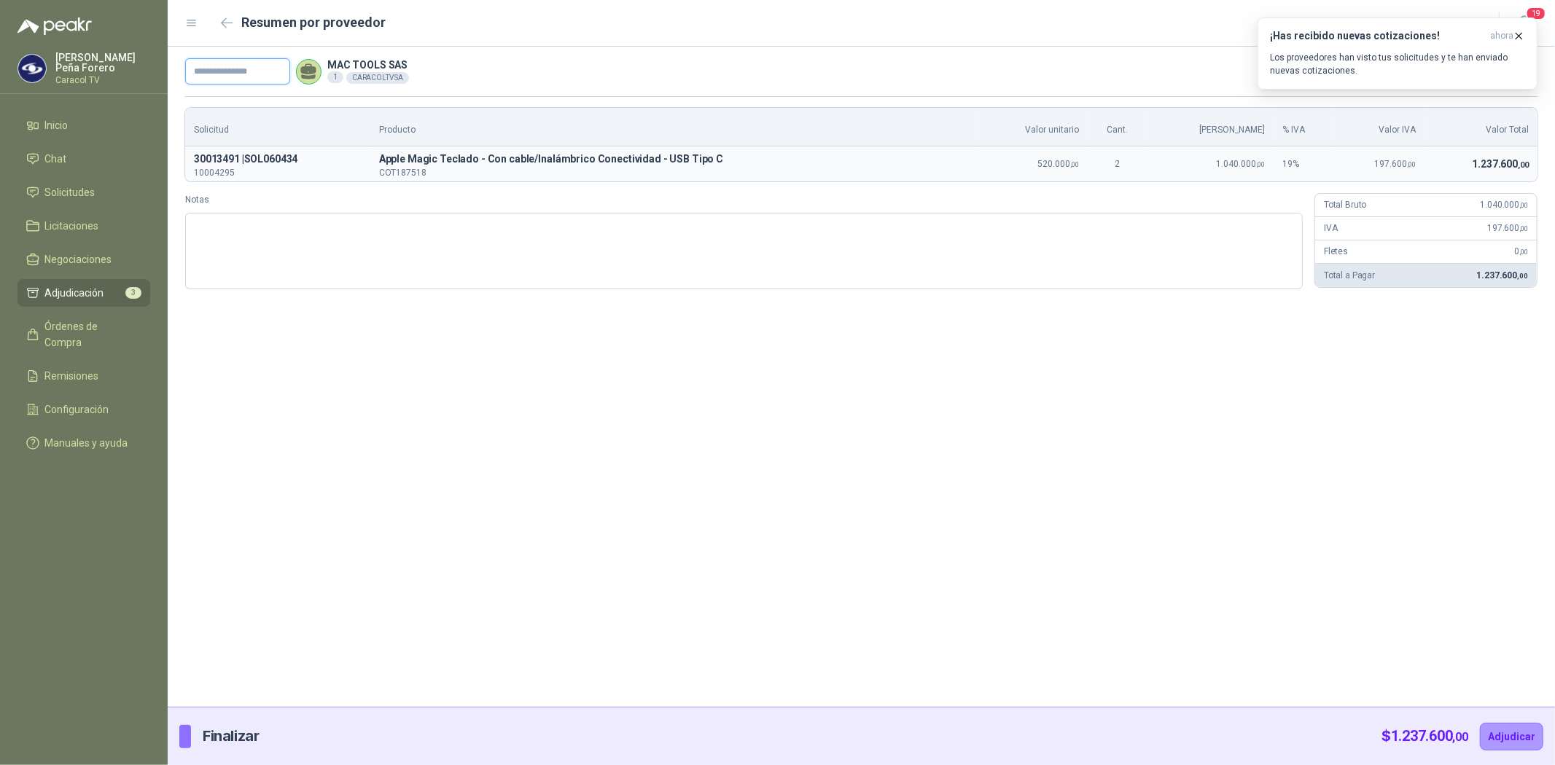
click at [234, 73] on input "text" at bounding box center [237, 71] width 105 height 26
paste input "**********"
type input "**********"
click at [1515, 729] on button "Adjudicar" at bounding box center [1511, 737] width 63 height 28
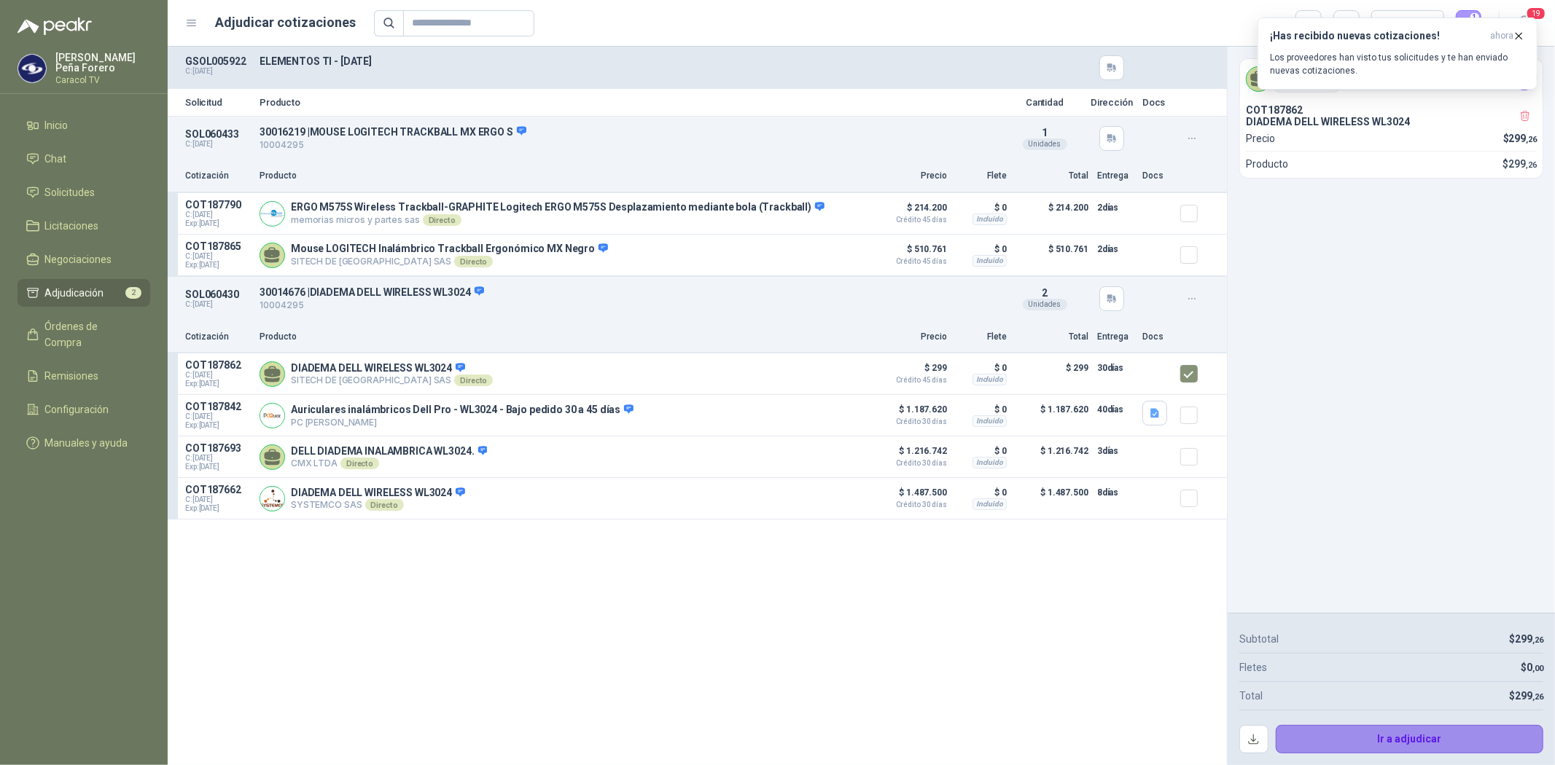
click at [1441, 738] on button "Ir a adjudicar" at bounding box center [1410, 739] width 268 height 29
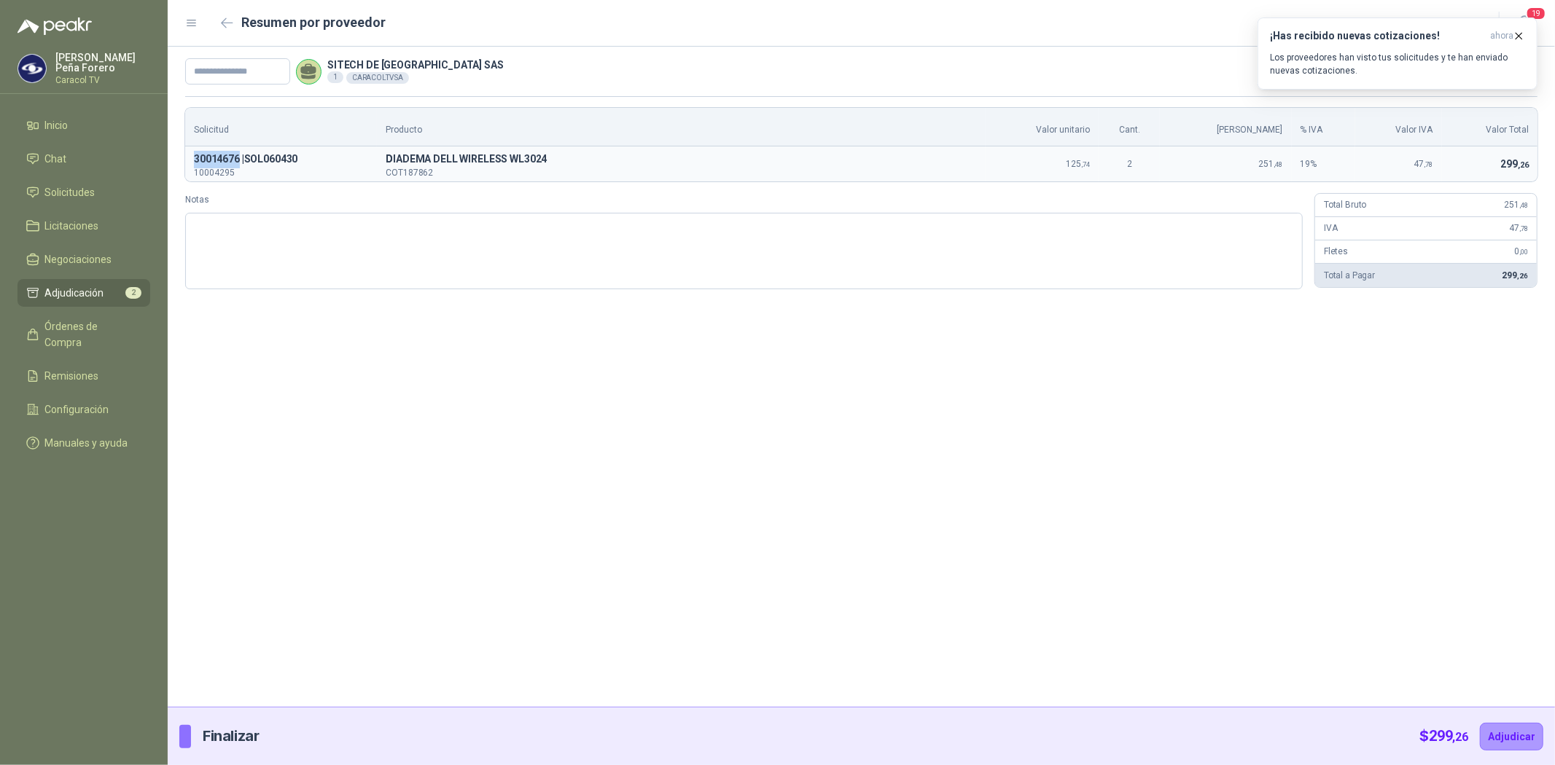
drag, startPoint x: 193, startPoint y: 156, endPoint x: 238, endPoint y: 156, distance: 44.5
click at [238, 156] on p "30014676 | SOL060430" at bounding box center [281, 159] width 174 height 17
copy p "30014676"
click at [243, 74] on input "text" at bounding box center [237, 71] width 105 height 26
type input "**********"
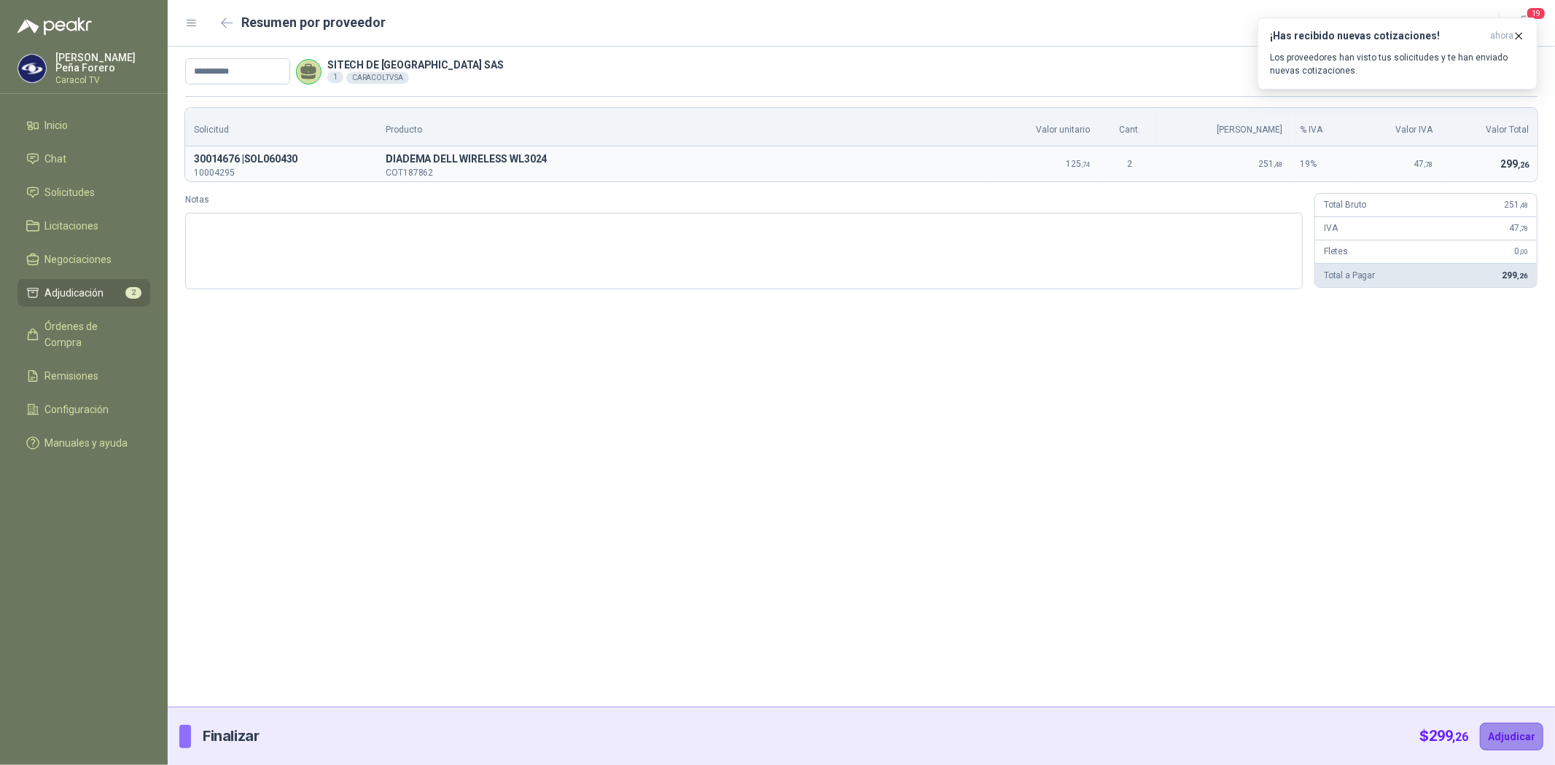
click at [1510, 744] on button "Adjudicar" at bounding box center [1511, 737] width 63 height 28
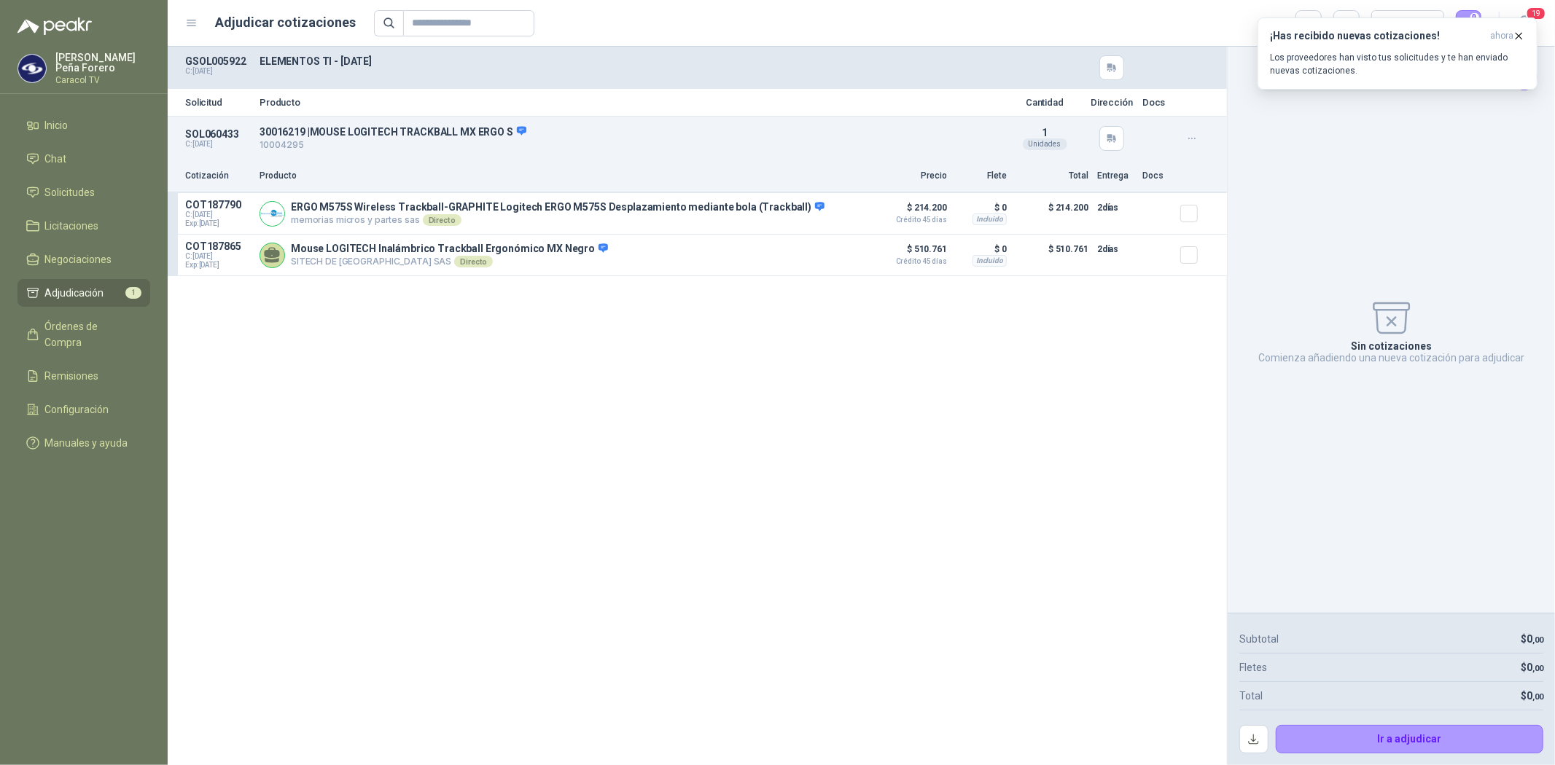
click at [744, 406] on div "Solicitud Producto Cantidad Dirección Docs SOL060433 C: 07/10/2025 30016219 | M…" at bounding box center [697, 406] width 1059 height 719
click at [1527, 31] on button "¡Has recibido nuevas cotizaciones! ahora Los proveedores han visto tus solicitu…" at bounding box center [1397, 53] width 280 height 72
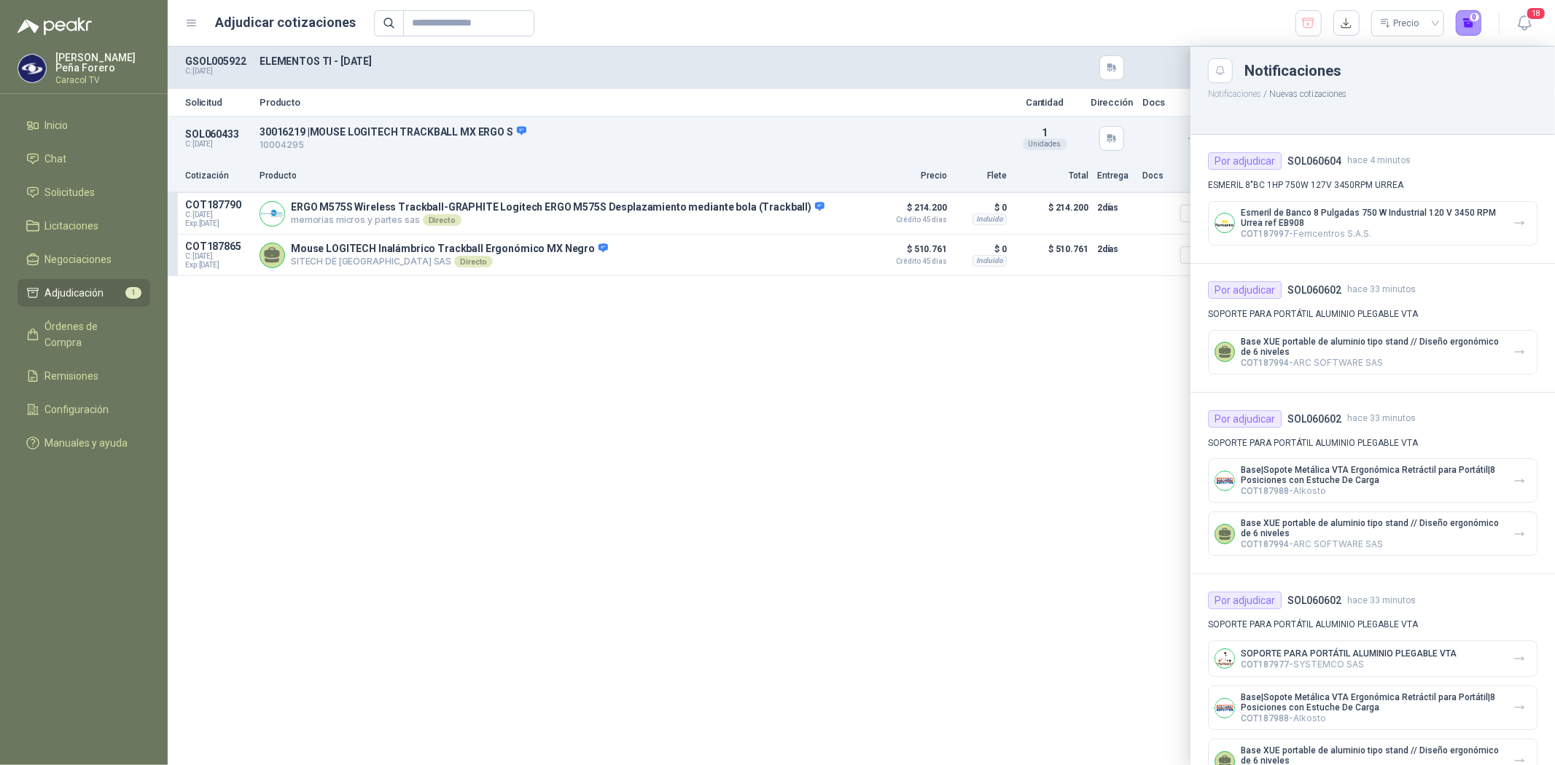
click at [899, 387] on div at bounding box center [861, 406] width 1387 height 719
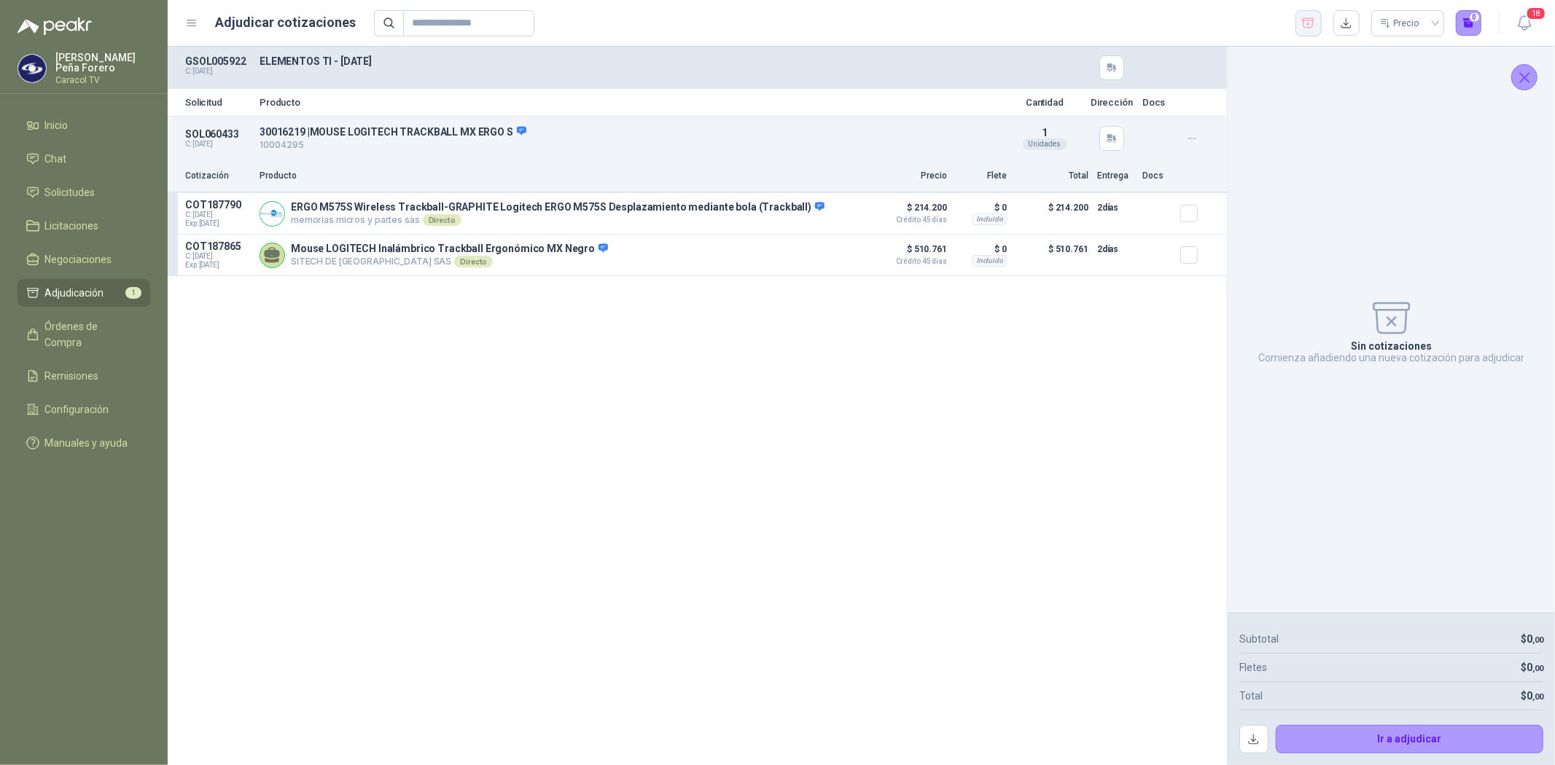
click at [1315, 17] on icon "button" at bounding box center [1308, 23] width 14 height 15
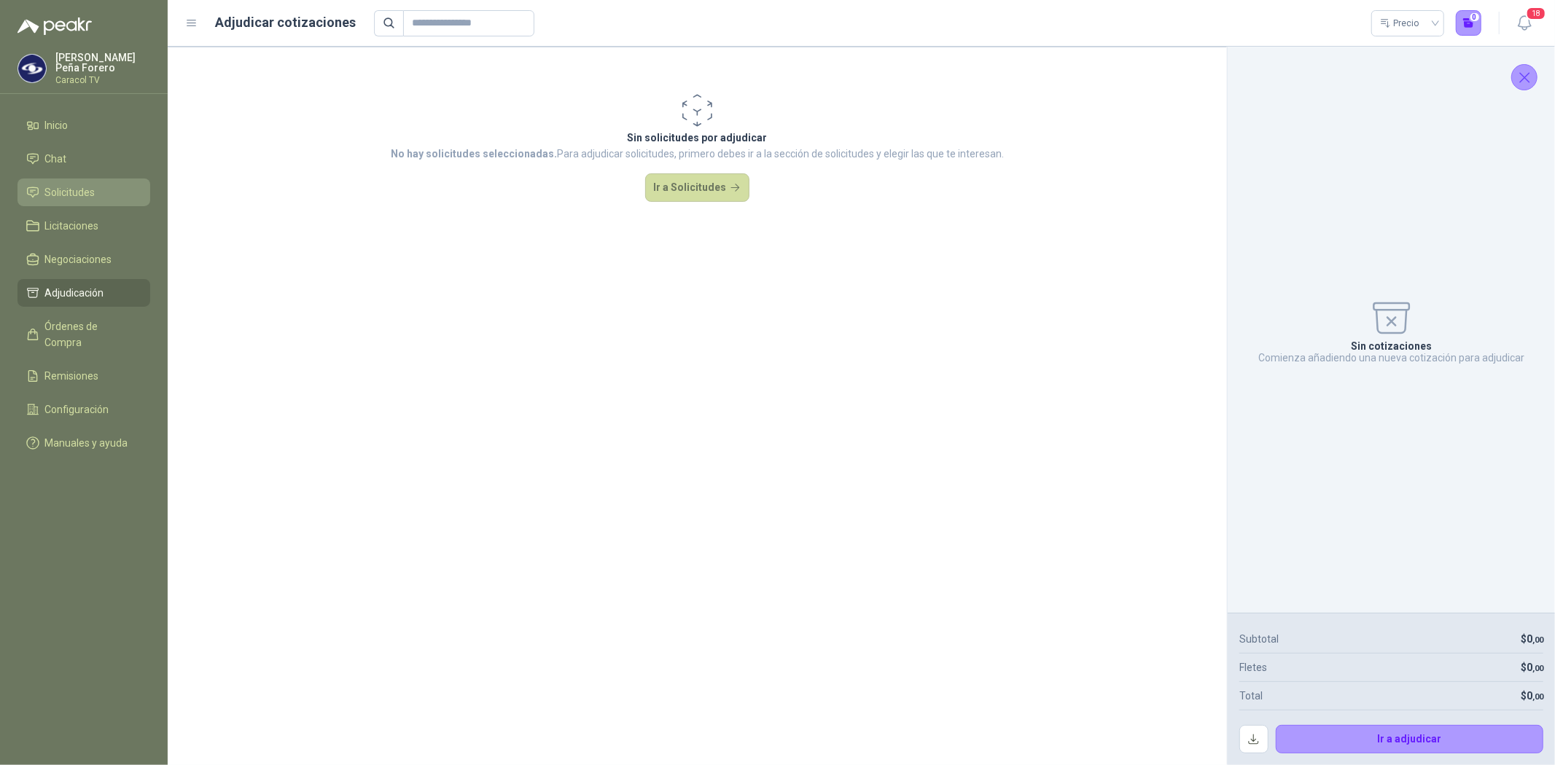
click at [69, 188] on span "Solicitudes" at bounding box center [70, 192] width 50 height 16
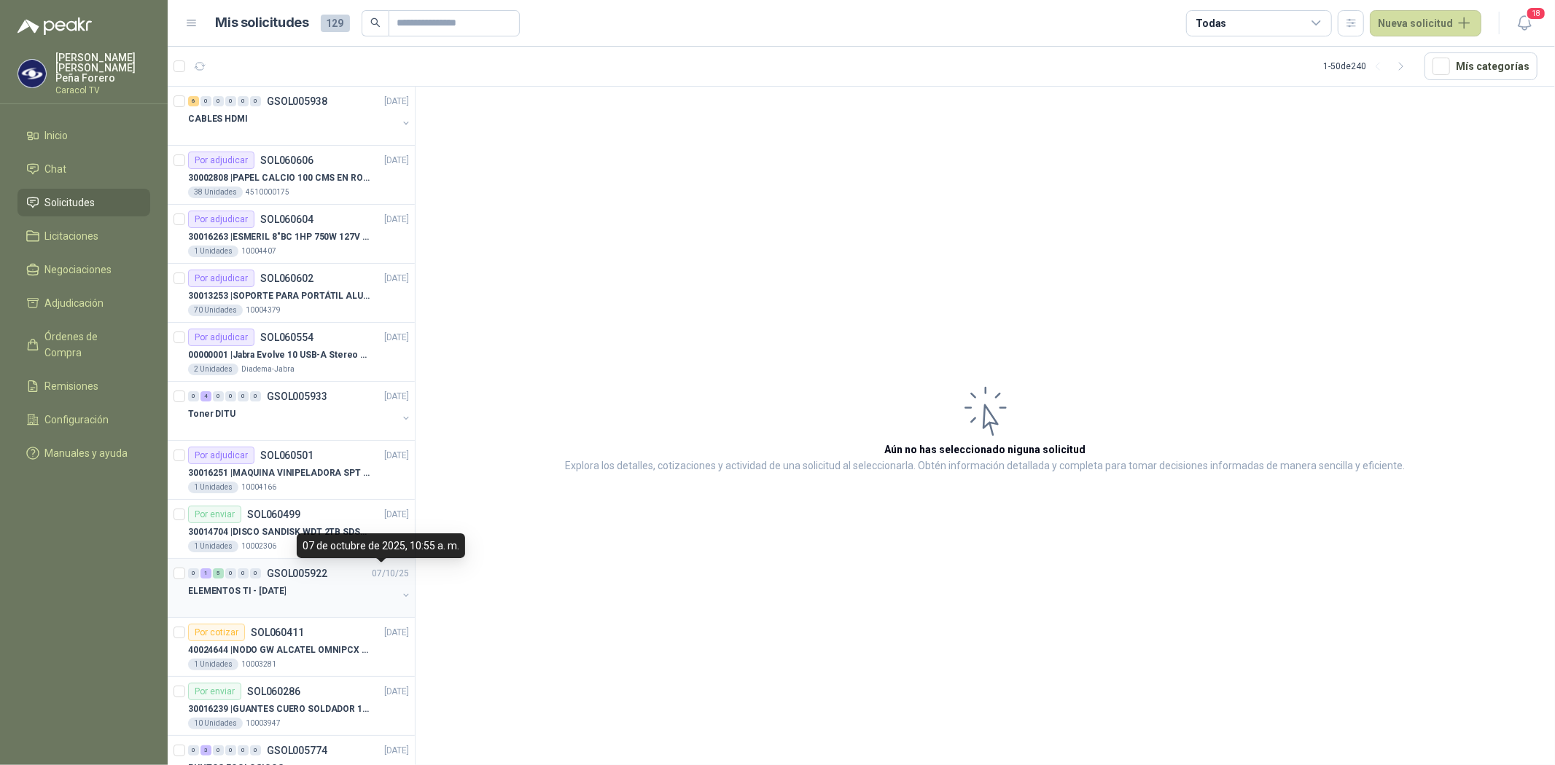
click at [309, 592] on div "ELEMENTOS TI - [DATE]" at bounding box center [292, 590] width 209 height 17
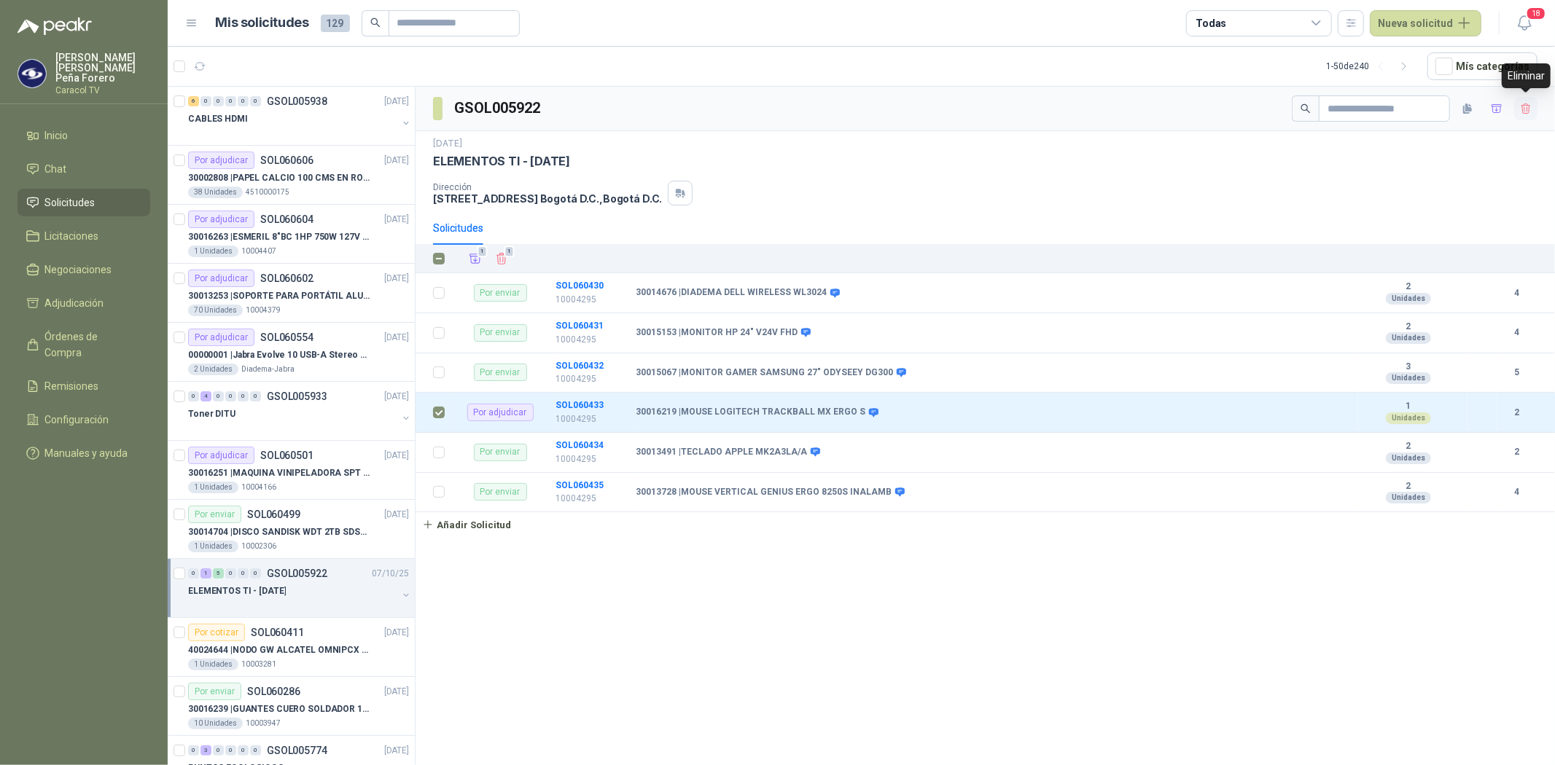
click at [1534, 107] on button "button" at bounding box center [1525, 108] width 23 height 23
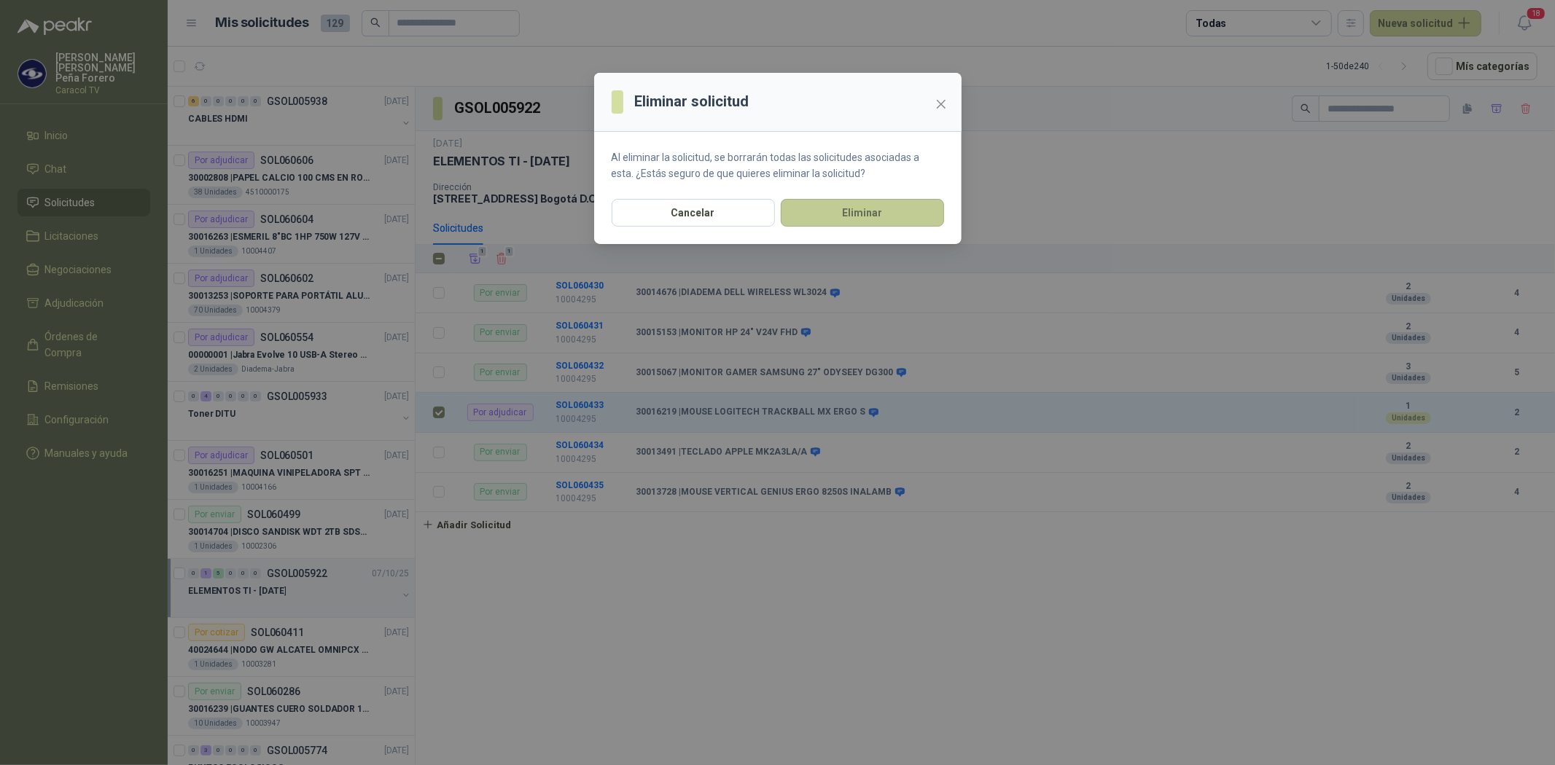
click at [909, 208] on button "Eliminar" at bounding box center [862, 213] width 163 height 28
click at [704, 205] on button "Cancelar" at bounding box center [693, 213] width 163 height 28
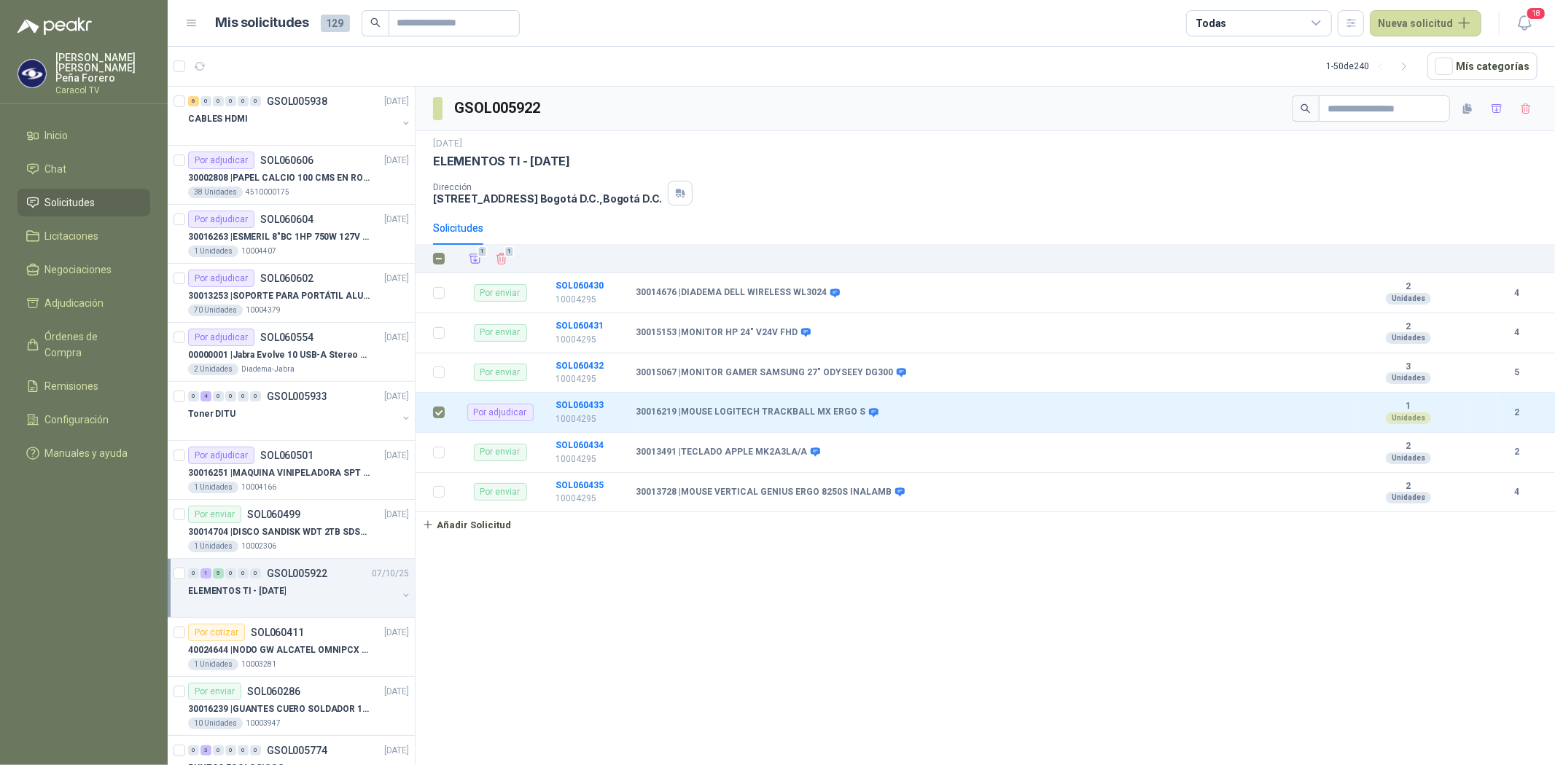
click at [679, 572] on div "GSOL005922 [DATE] ELEMENTOS TI - [DATE] Dirección [STREET_ADDRESS] Solicitudes …" at bounding box center [984, 429] width 1139 height 684
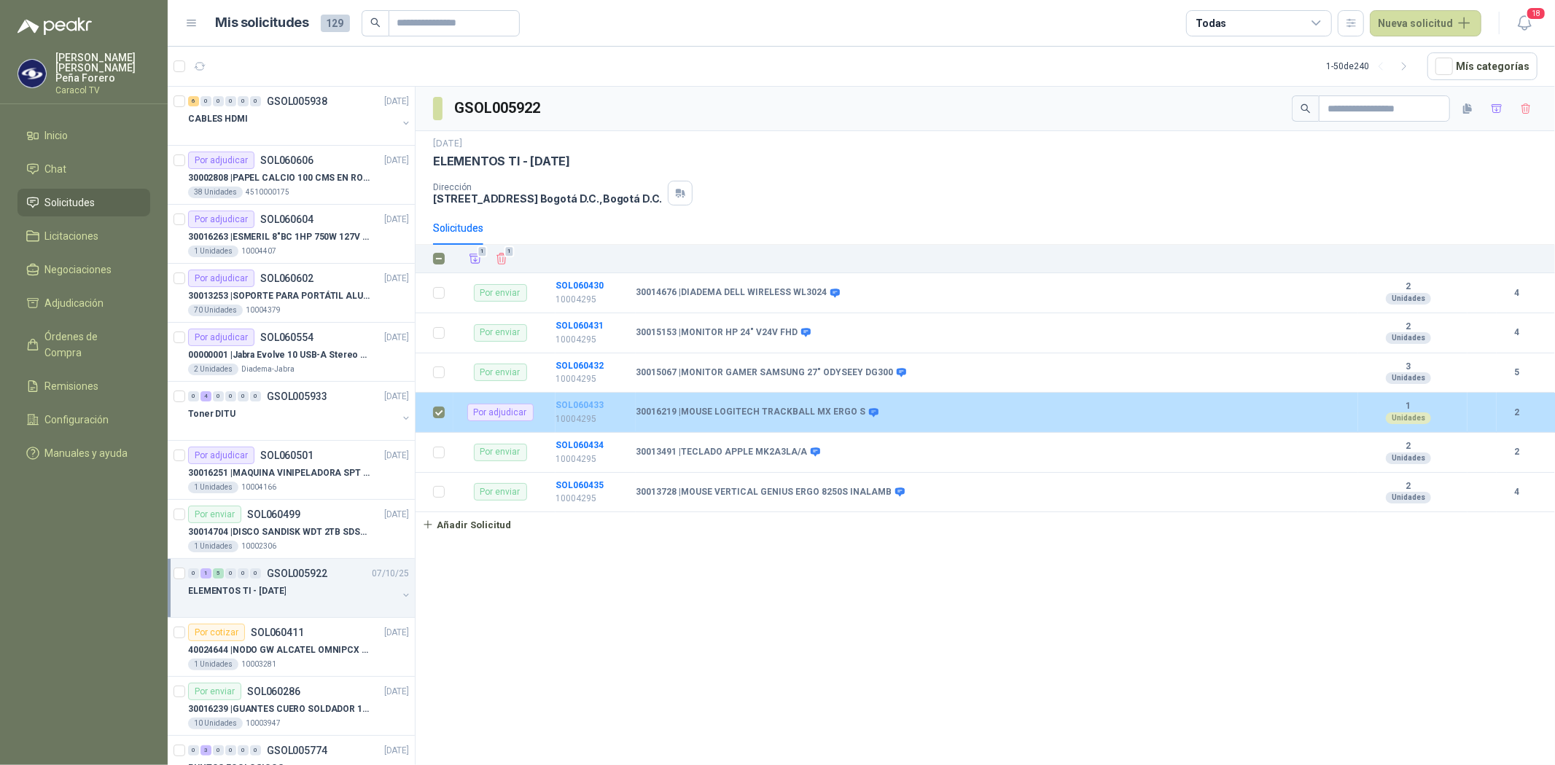
click at [573, 402] on b "SOL060433" at bounding box center [579, 405] width 48 height 10
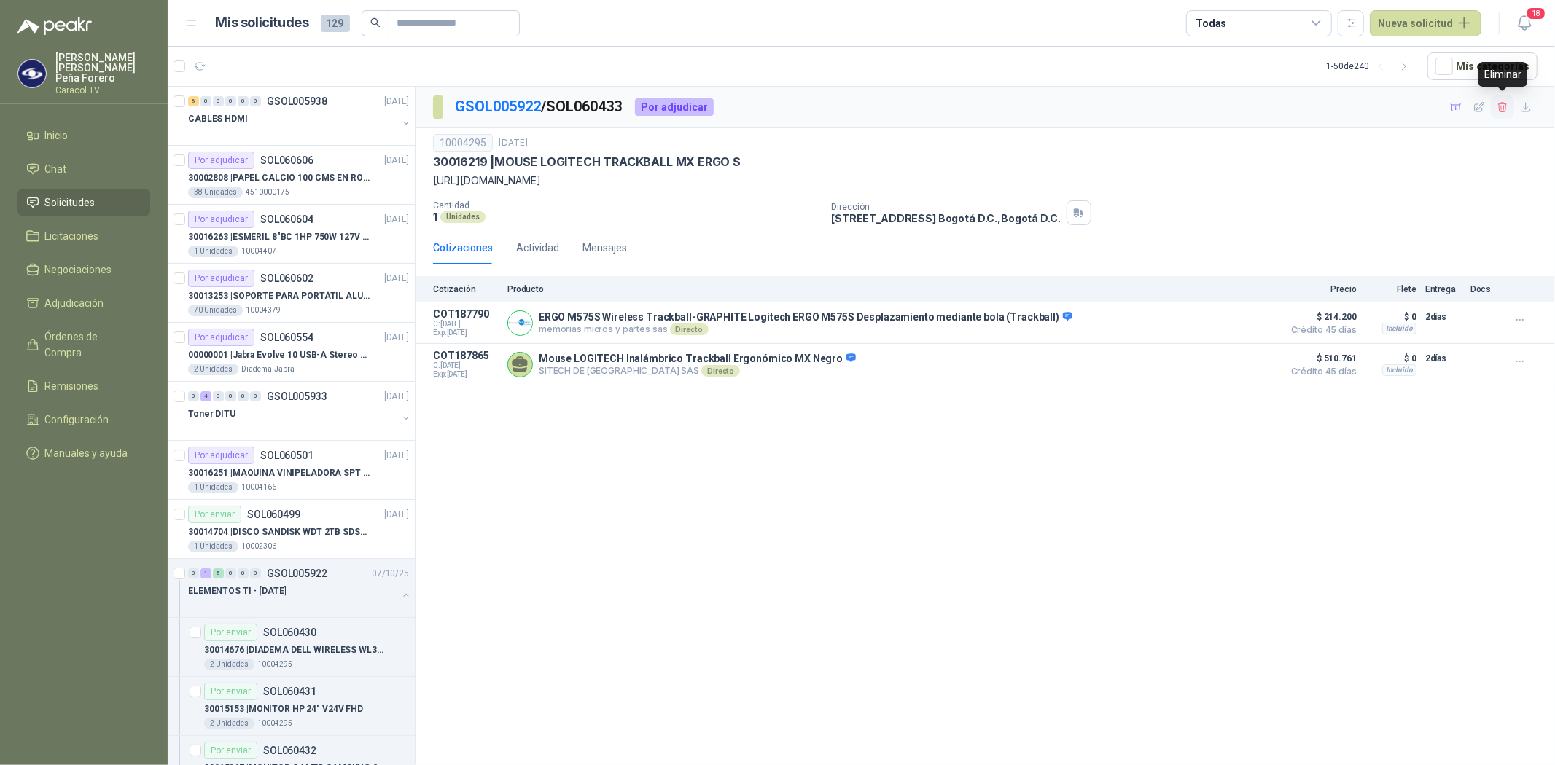
click at [1502, 108] on icon "button" at bounding box center [1502, 107] width 12 height 12
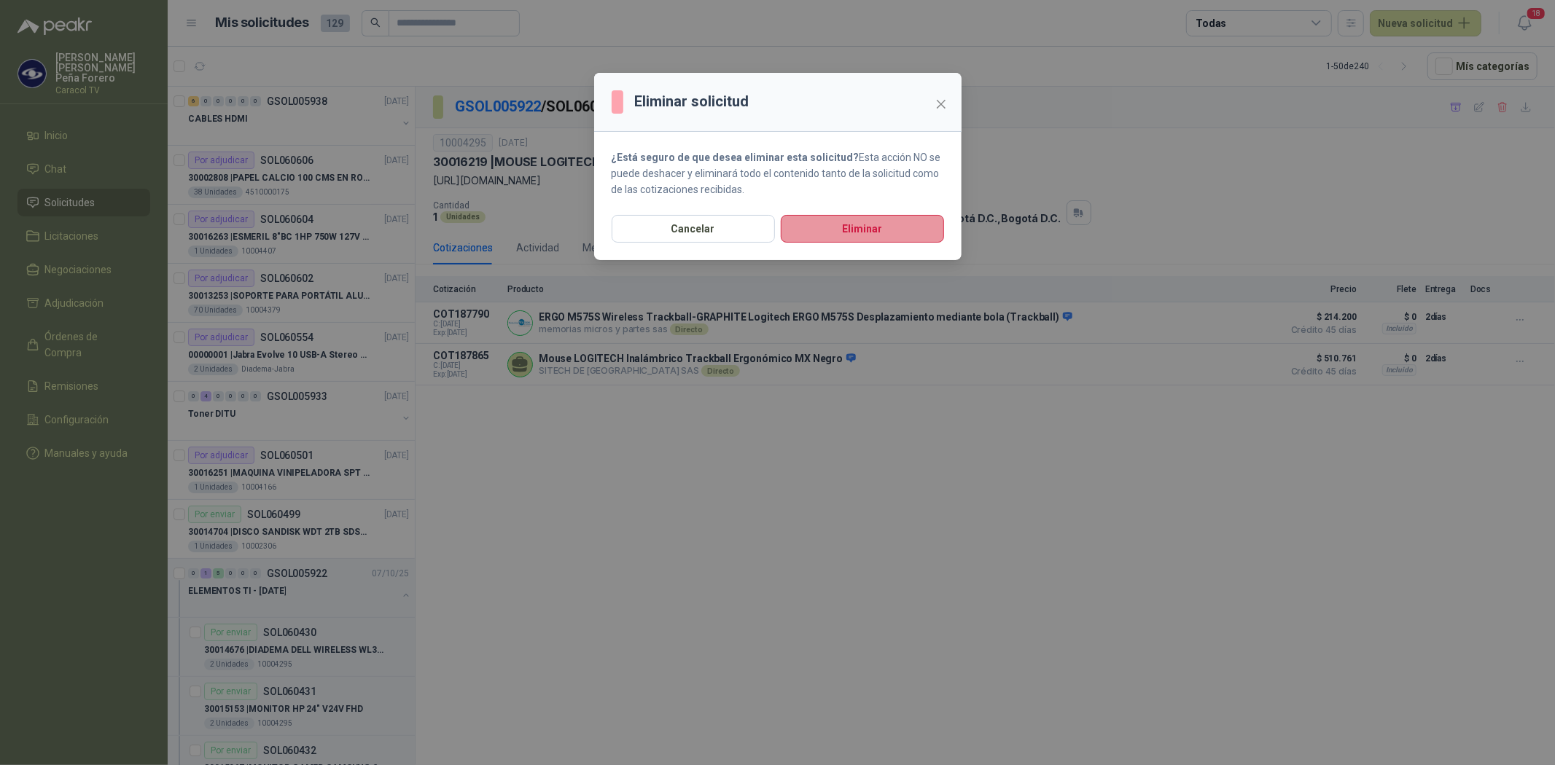
click at [862, 230] on button "Eliminar" at bounding box center [862, 229] width 163 height 28
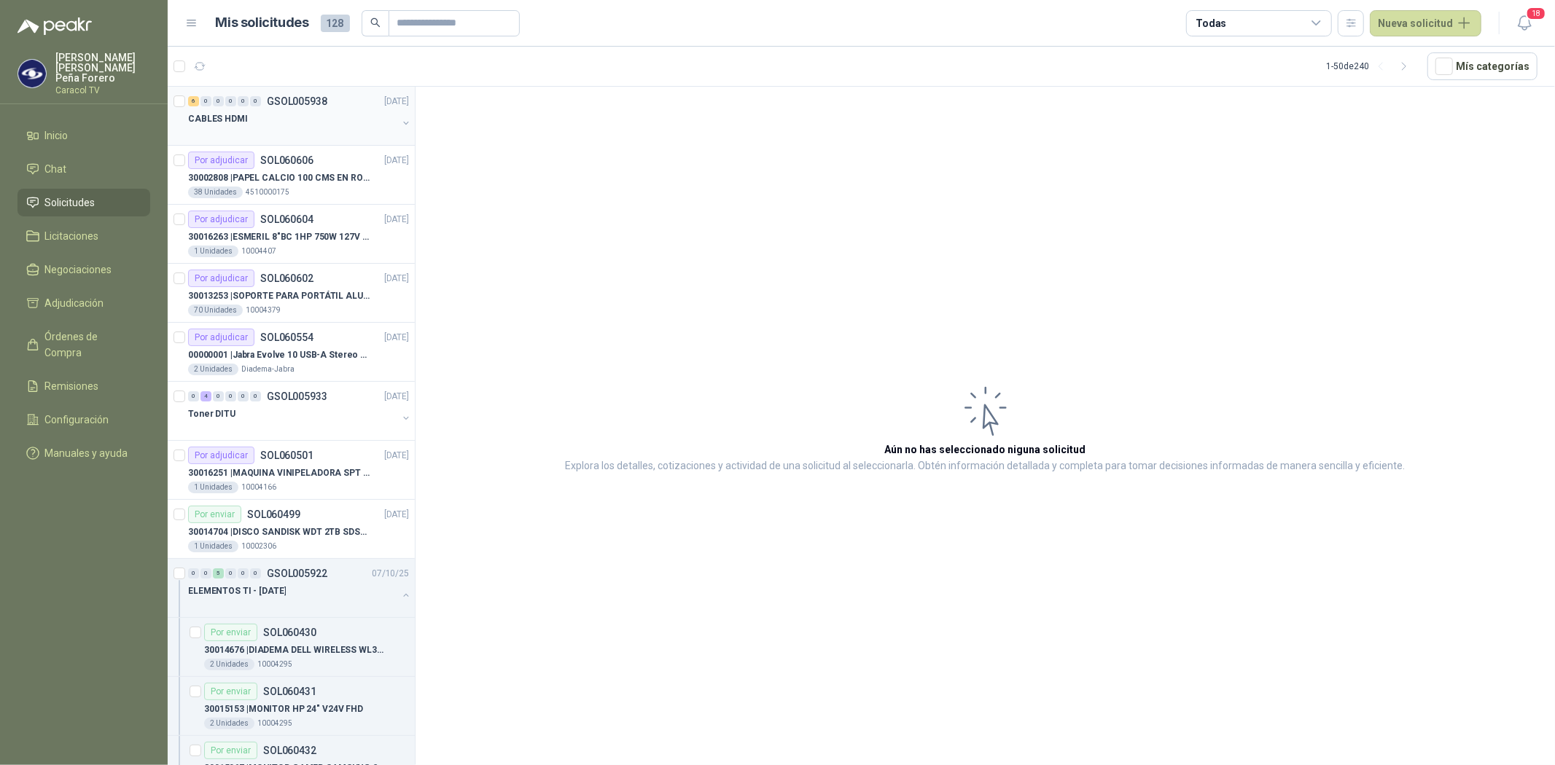
click at [249, 98] on div "6 0 0 0 0 0" at bounding box center [224, 101] width 73 height 10
